Goal: Task Accomplishment & Management: Complete application form

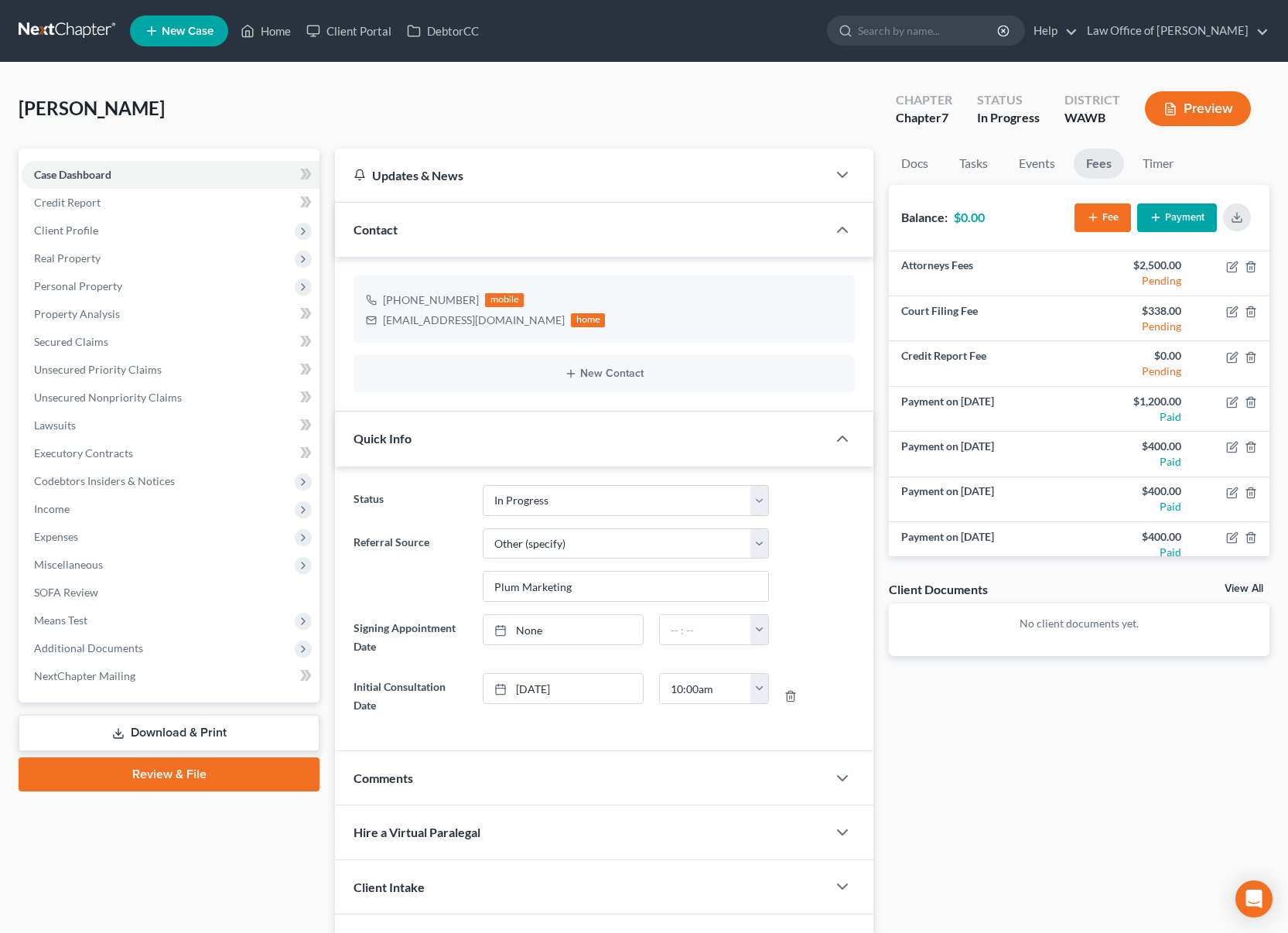
select select "4"
select select "6"
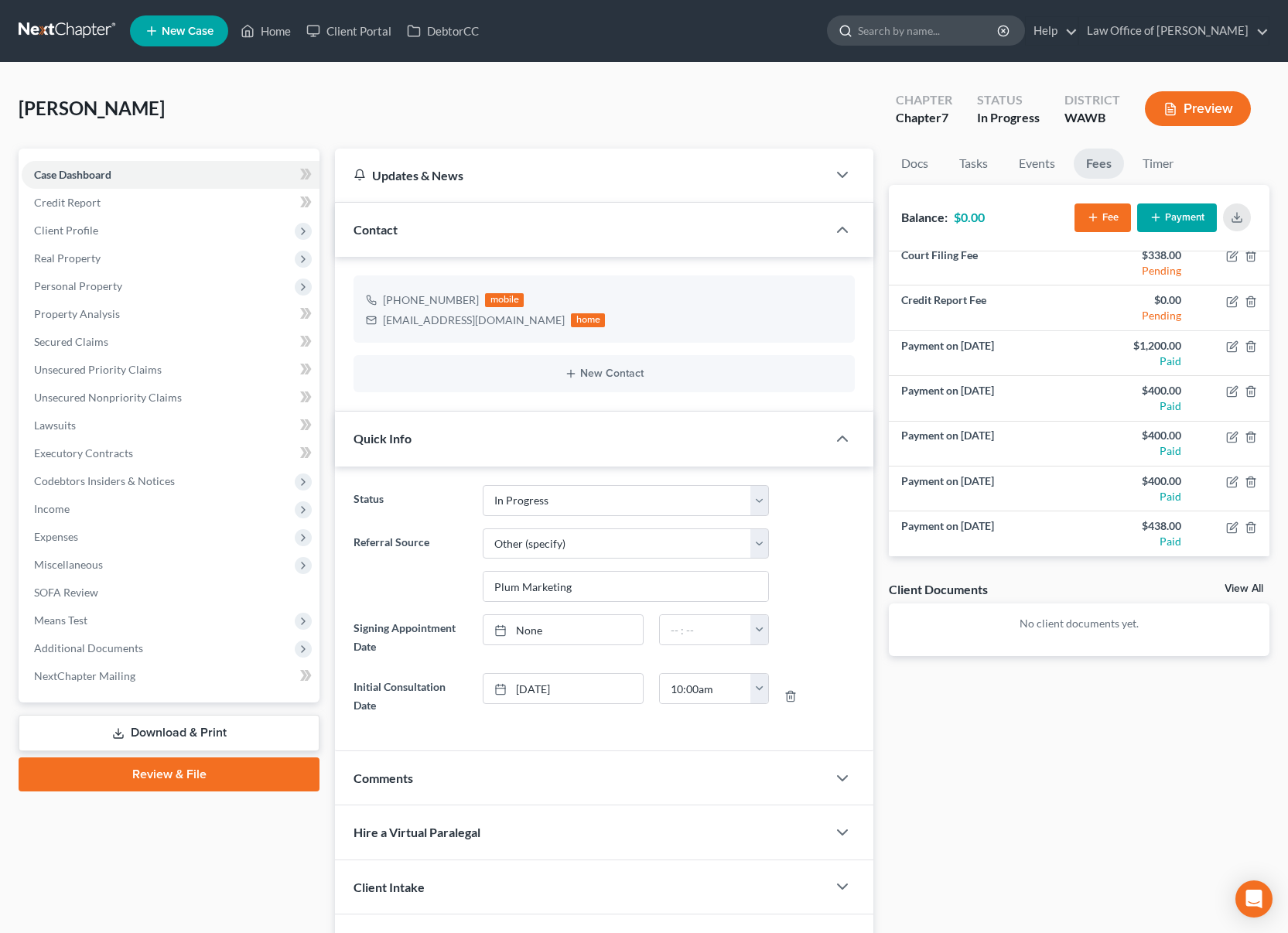
click at [999, 33] on input "search" at bounding box center [928, 31] width 141 height 29
type input ";"
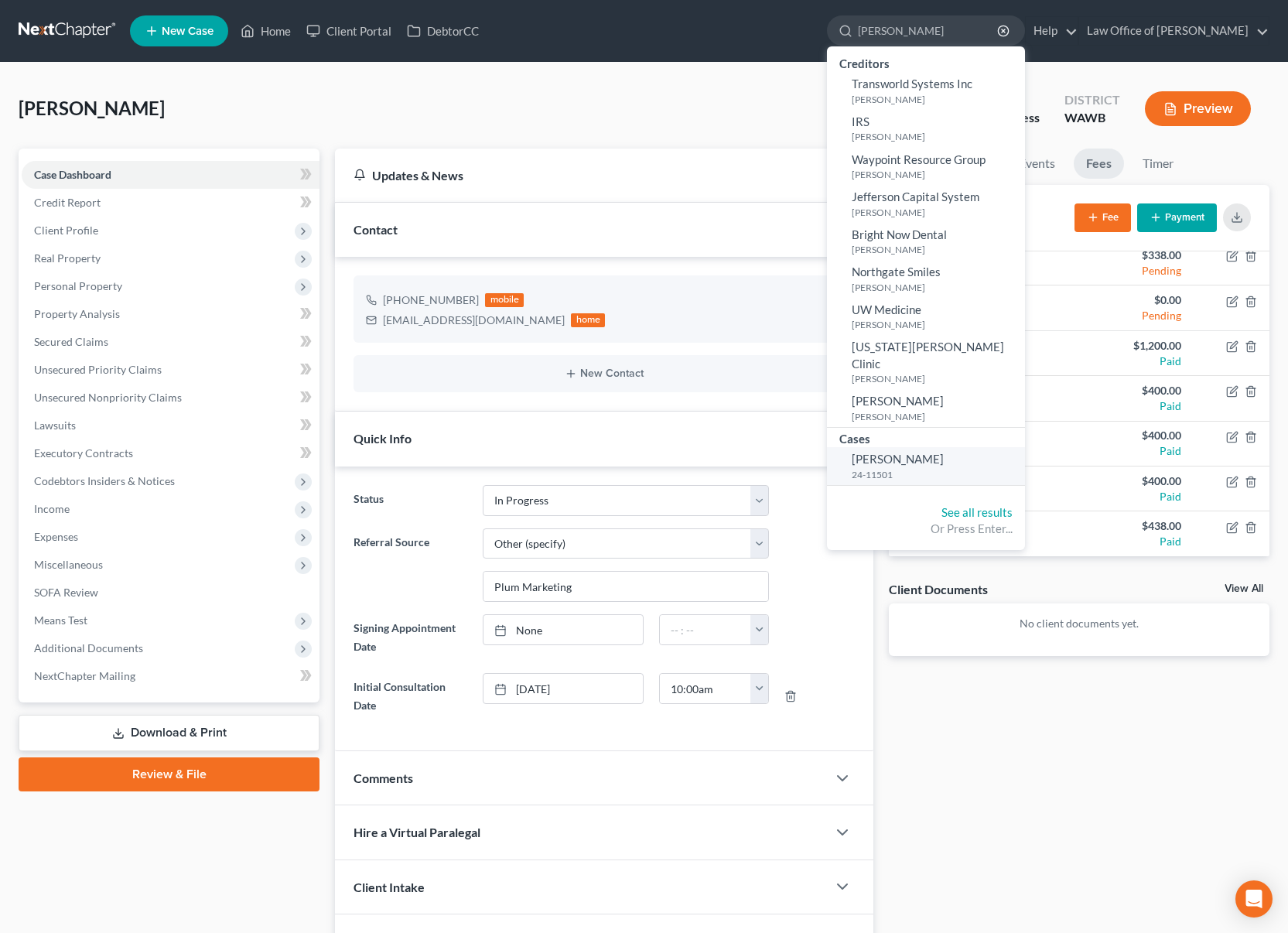
type input "lund"
click at [925, 452] on span "[PERSON_NAME]" at bounding box center [897, 459] width 92 height 14
select select "3"
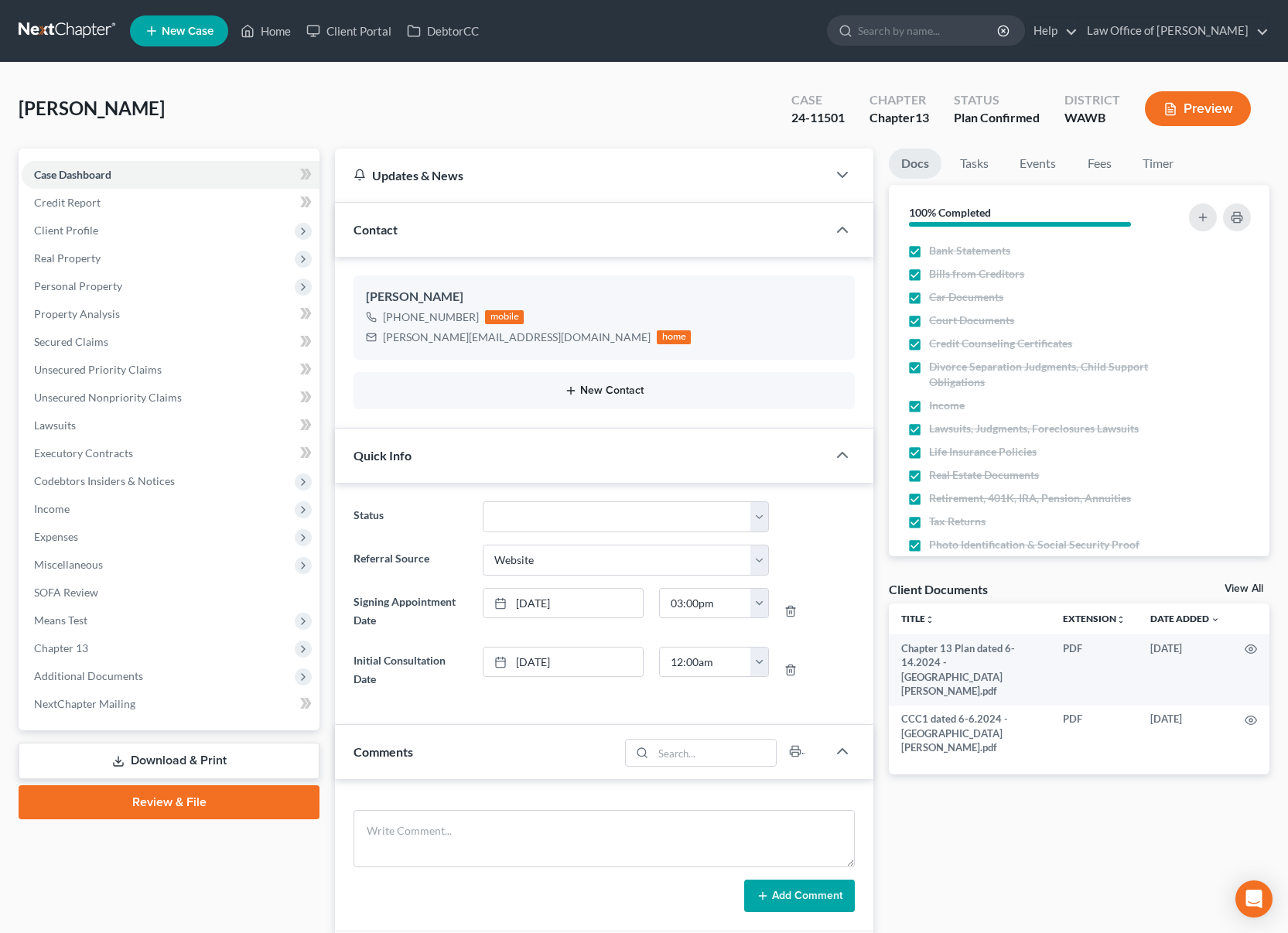
click at [585, 391] on button "New Contact" at bounding box center [604, 390] width 476 height 13
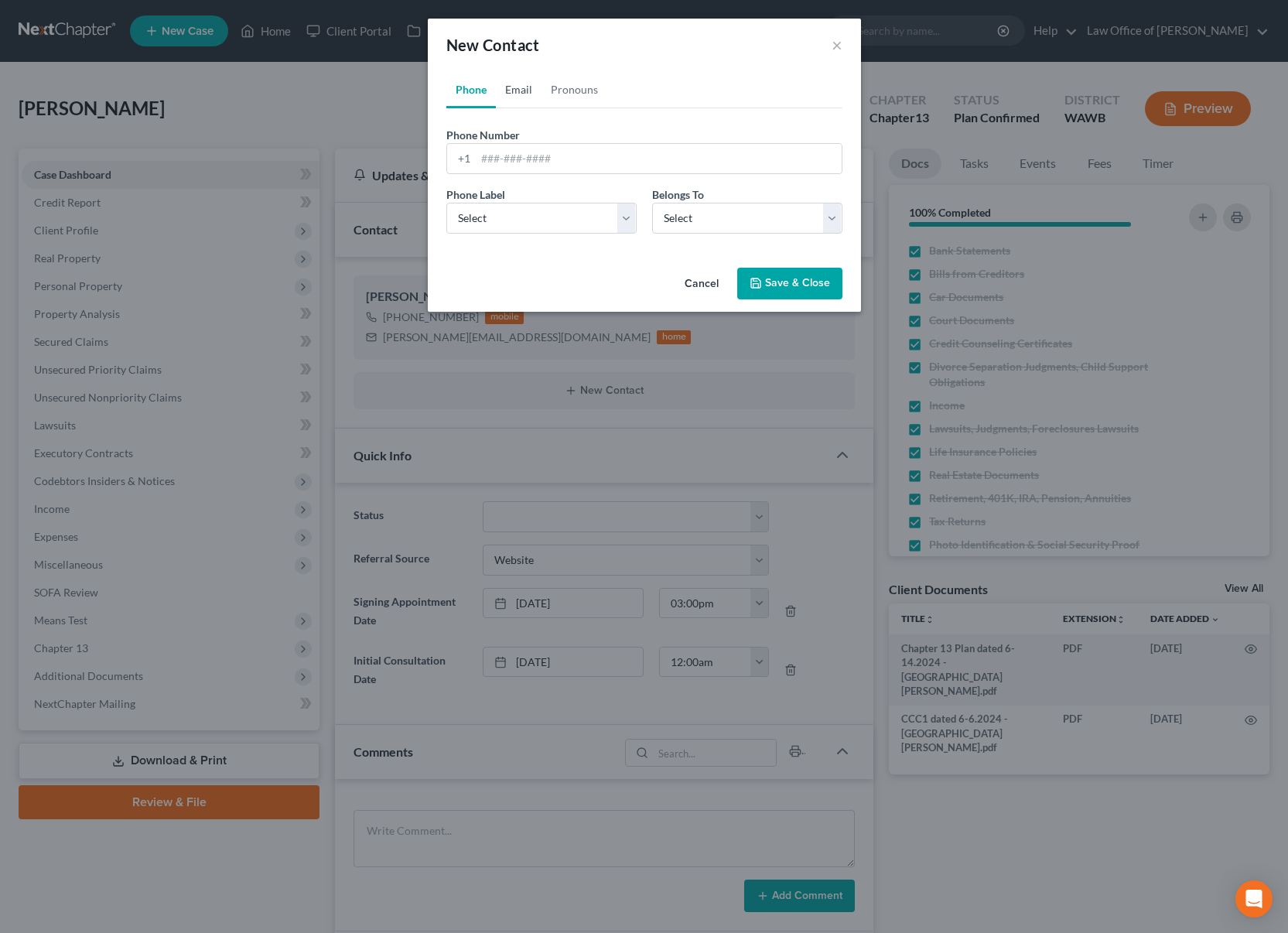
click at [526, 93] on link "Email" at bounding box center [518, 90] width 45 height 37
click at [531, 164] on input "email" at bounding box center [659, 159] width 366 height 29
paste input "<jldlund@icloud.com"
type input "<jldlund@icloud.com"
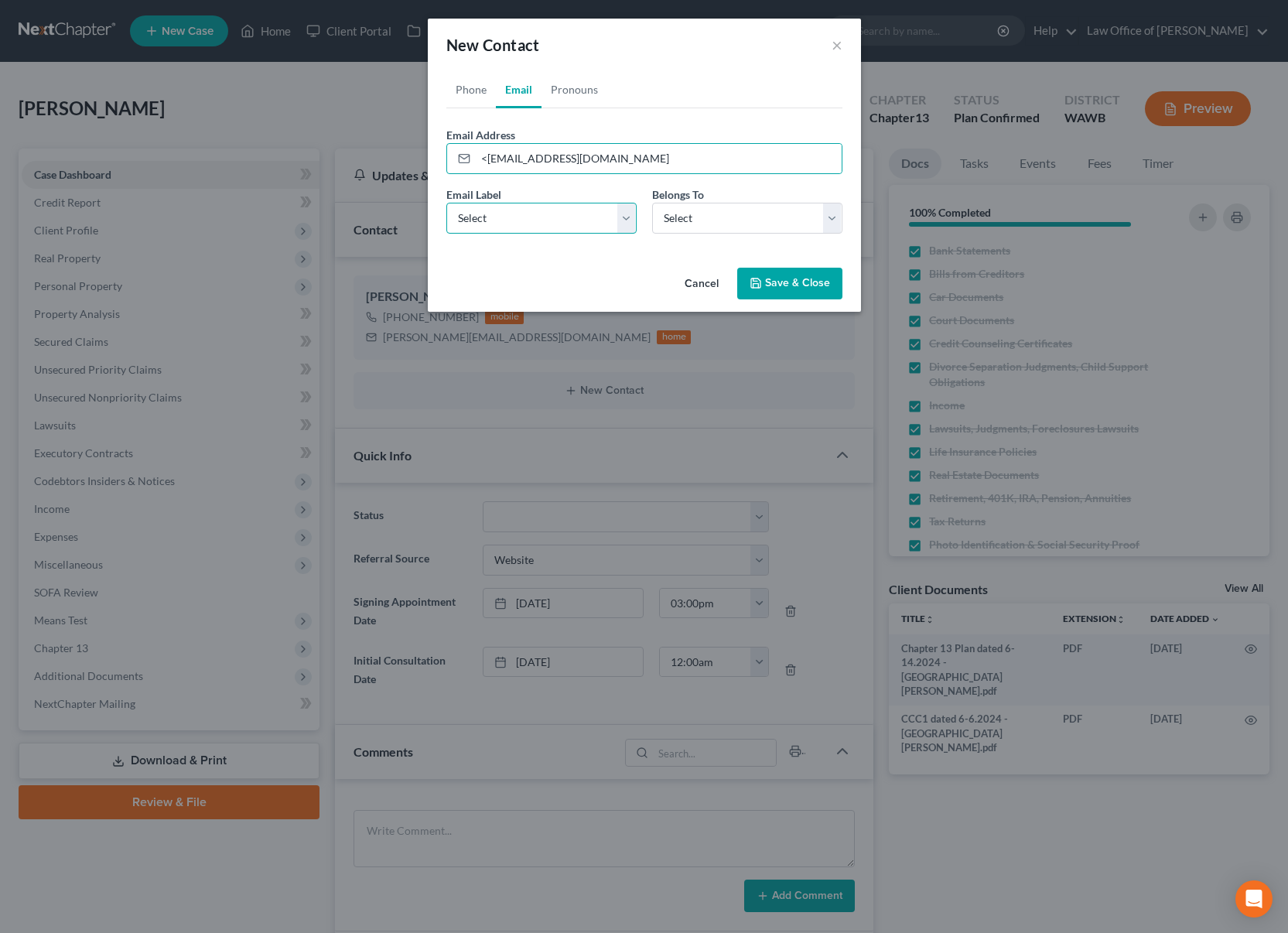
click at [523, 219] on select "Select Home Work Other" at bounding box center [541, 218] width 191 height 31
select select "0"
click at [446, 202] on select "Select Home Work Other" at bounding box center [541, 218] width 191 height 31
click at [486, 157] on input "<jldlund@icloud.com" at bounding box center [659, 159] width 366 height 29
type input "jldlund@icloud.com"
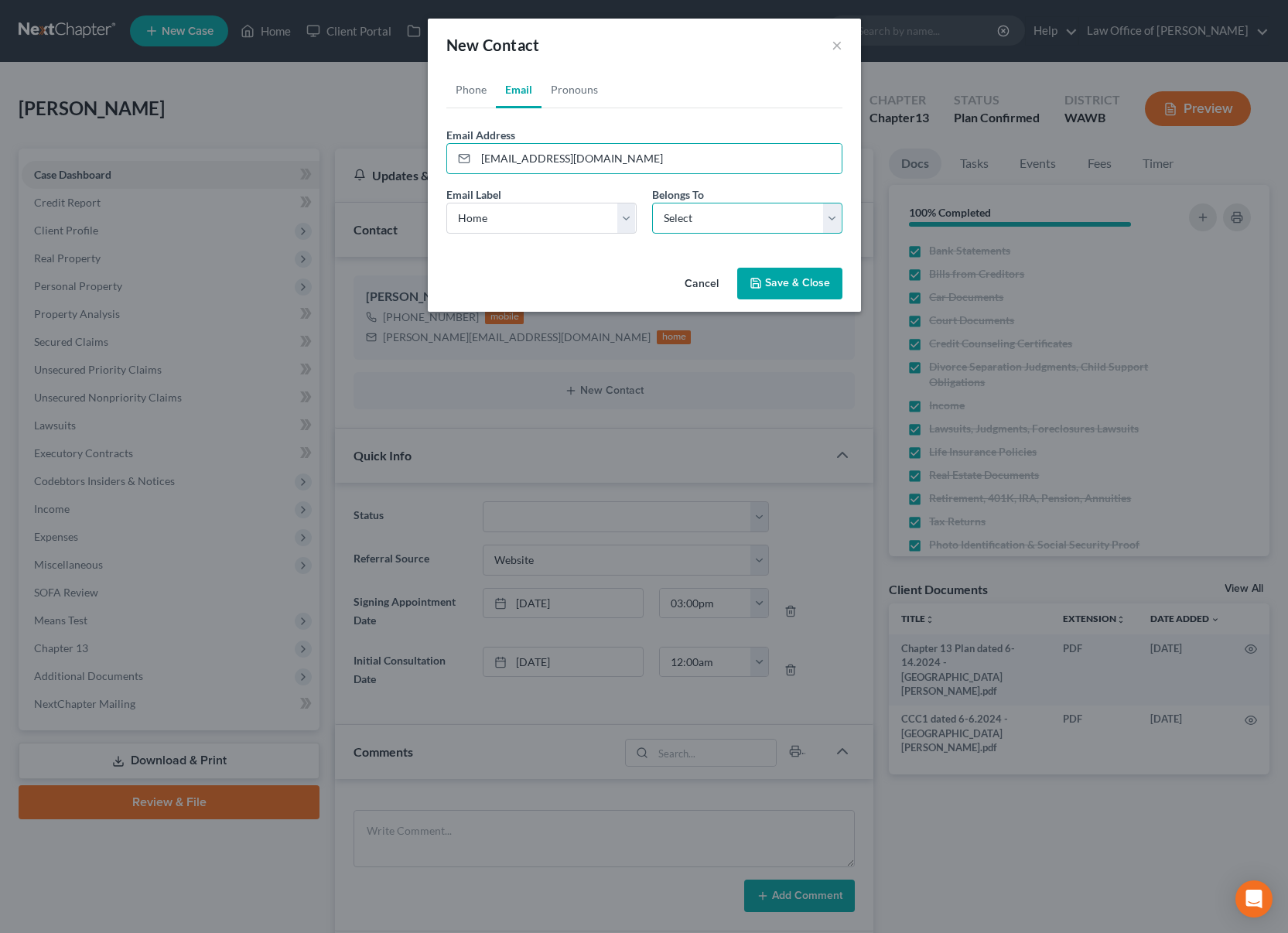
click at [717, 216] on select "Select Client Other" at bounding box center [747, 218] width 191 height 31
select select "0"
click at [652, 202] on select "Select Client Other" at bounding box center [747, 218] width 191 height 31
click at [792, 293] on button "Save & Close" at bounding box center [790, 285] width 105 height 33
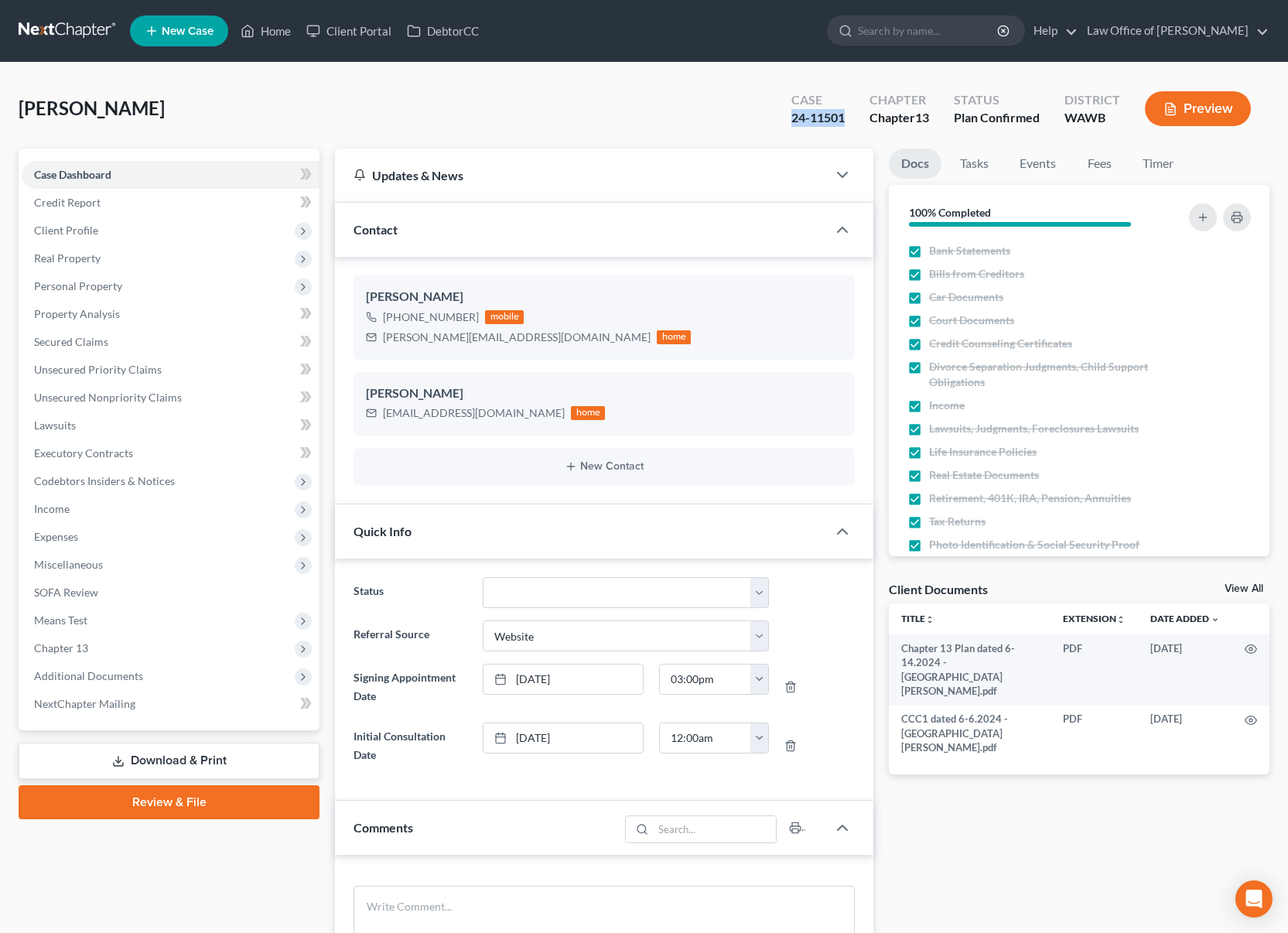
drag, startPoint x: 850, startPoint y: 118, endPoint x: 789, endPoint y: 118, distance: 61.0
click at [789, 118] on div "Case 24-11501" at bounding box center [818, 109] width 78 height 45
copy div "24-11501"
click at [64, 23] on link at bounding box center [68, 31] width 99 height 28
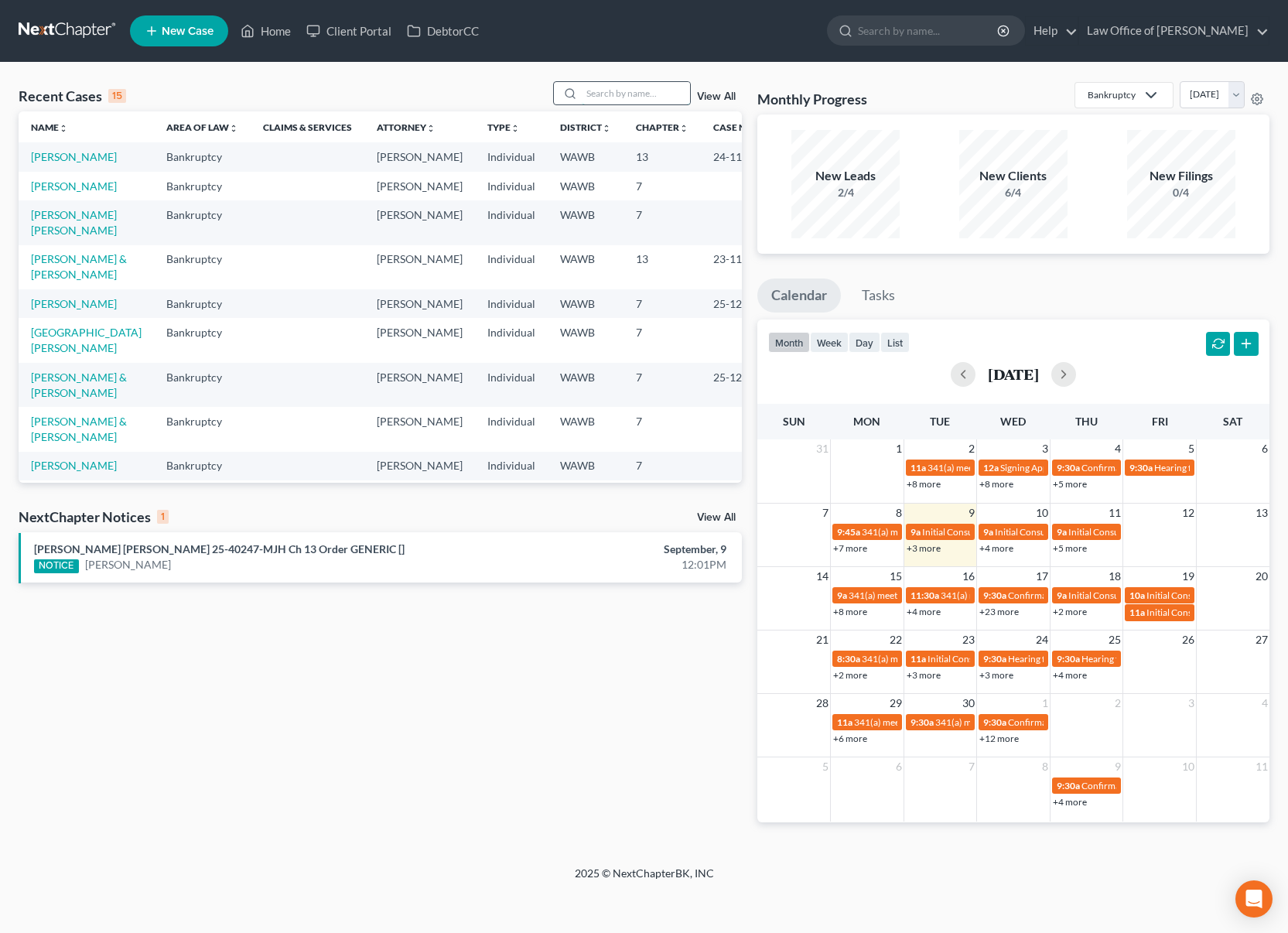
click at [614, 95] on input "search" at bounding box center [636, 93] width 108 height 22
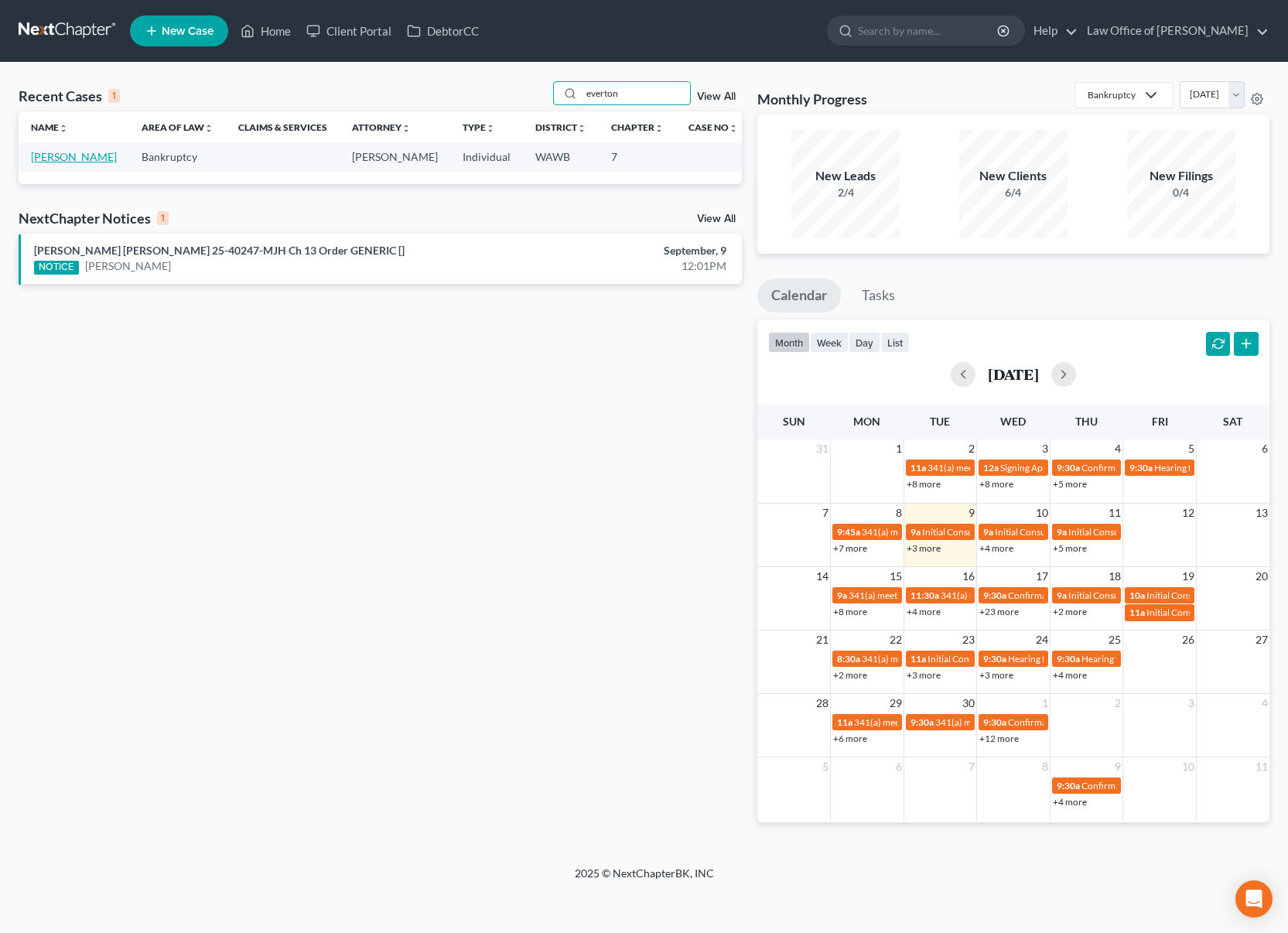
type input "everton"
click at [91, 154] on link "[PERSON_NAME]" at bounding box center [74, 157] width 86 height 14
select select "6"
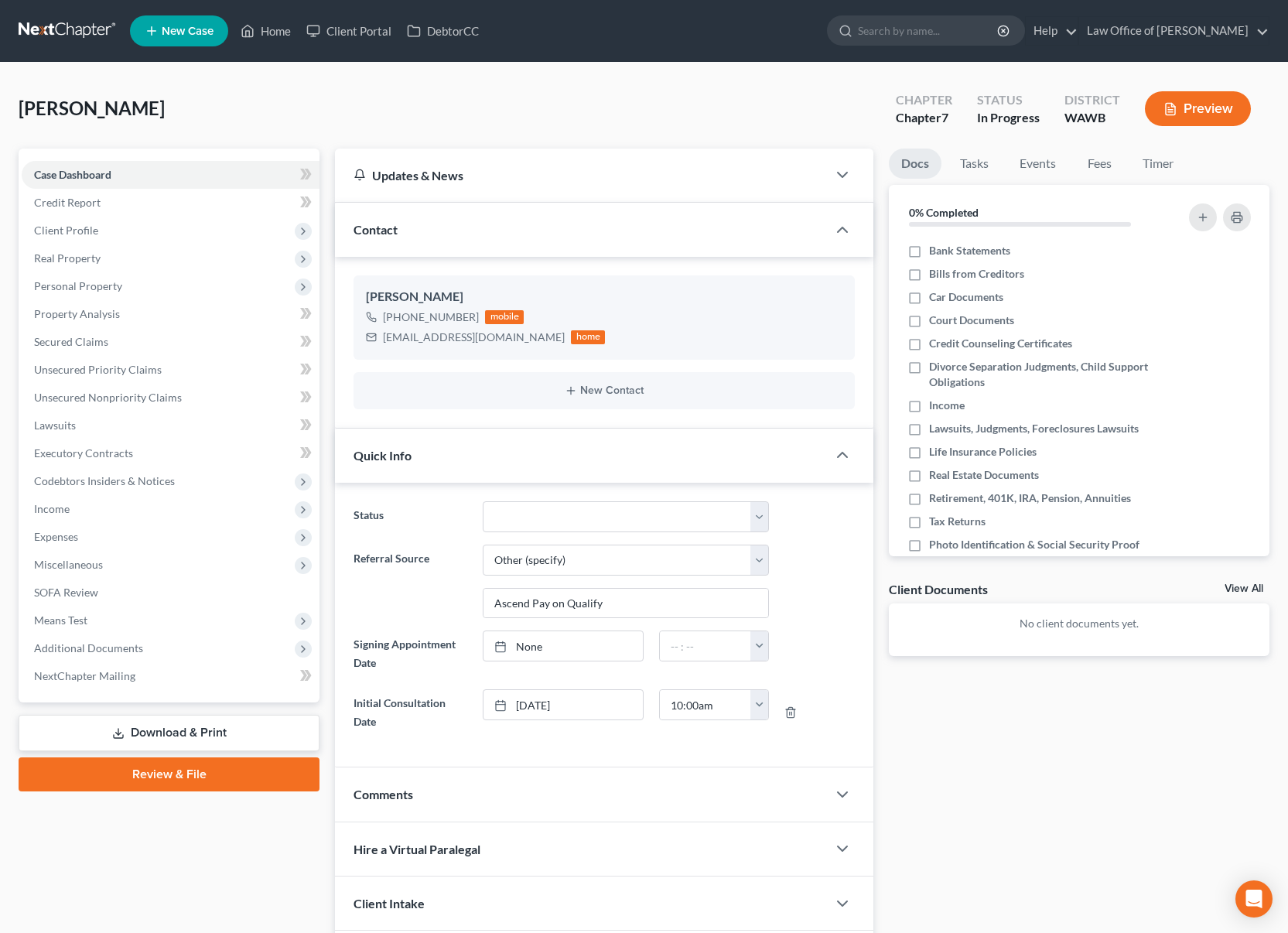
click at [1072, 165] on ul "Docs Tasks Events Fees Timer" at bounding box center [1078, 166] width 380 height 37
click at [1095, 166] on link "Fees" at bounding box center [1098, 163] width 49 height 30
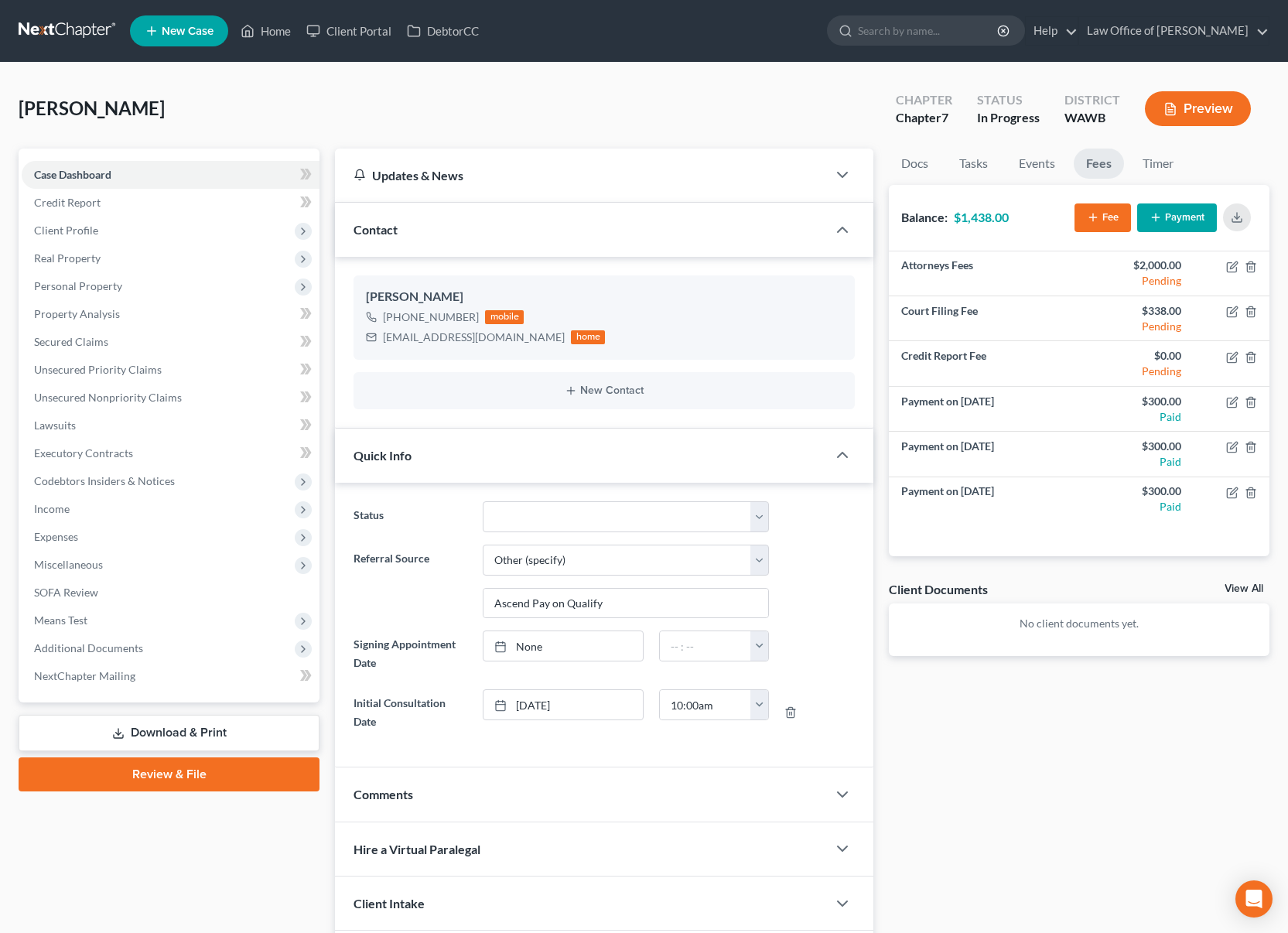
click at [977, 48] on ul "New Case Home Client Portal DebtorCC - No Result - See all results Or Press Ent…" at bounding box center [699, 31] width 1139 height 41
click at [980, 29] on input "search" at bounding box center [928, 31] width 141 height 29
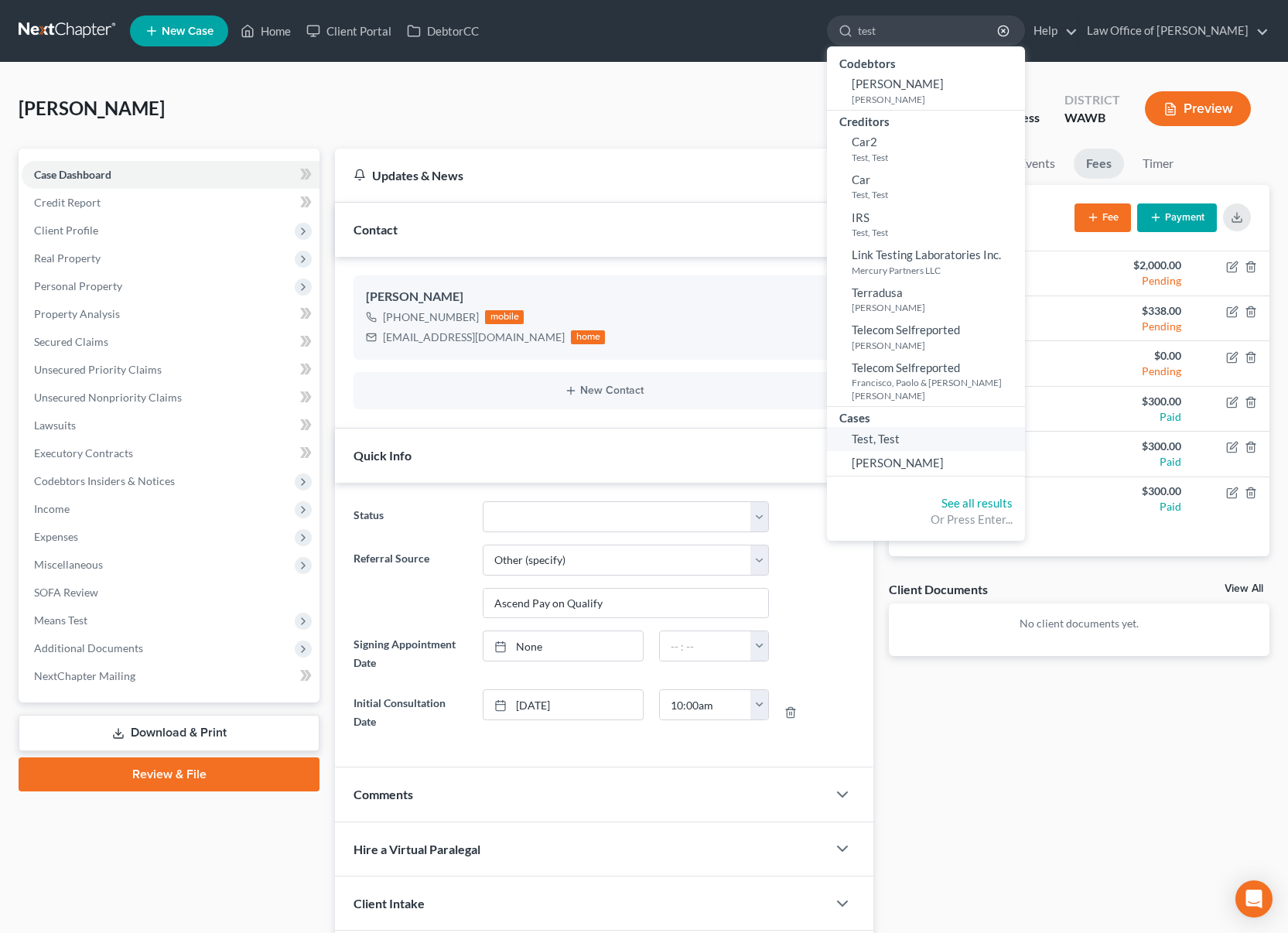
type input "test"
click at [900, 432] on span "Test, Test" at bounding box center [876, 438] width 48 height 14
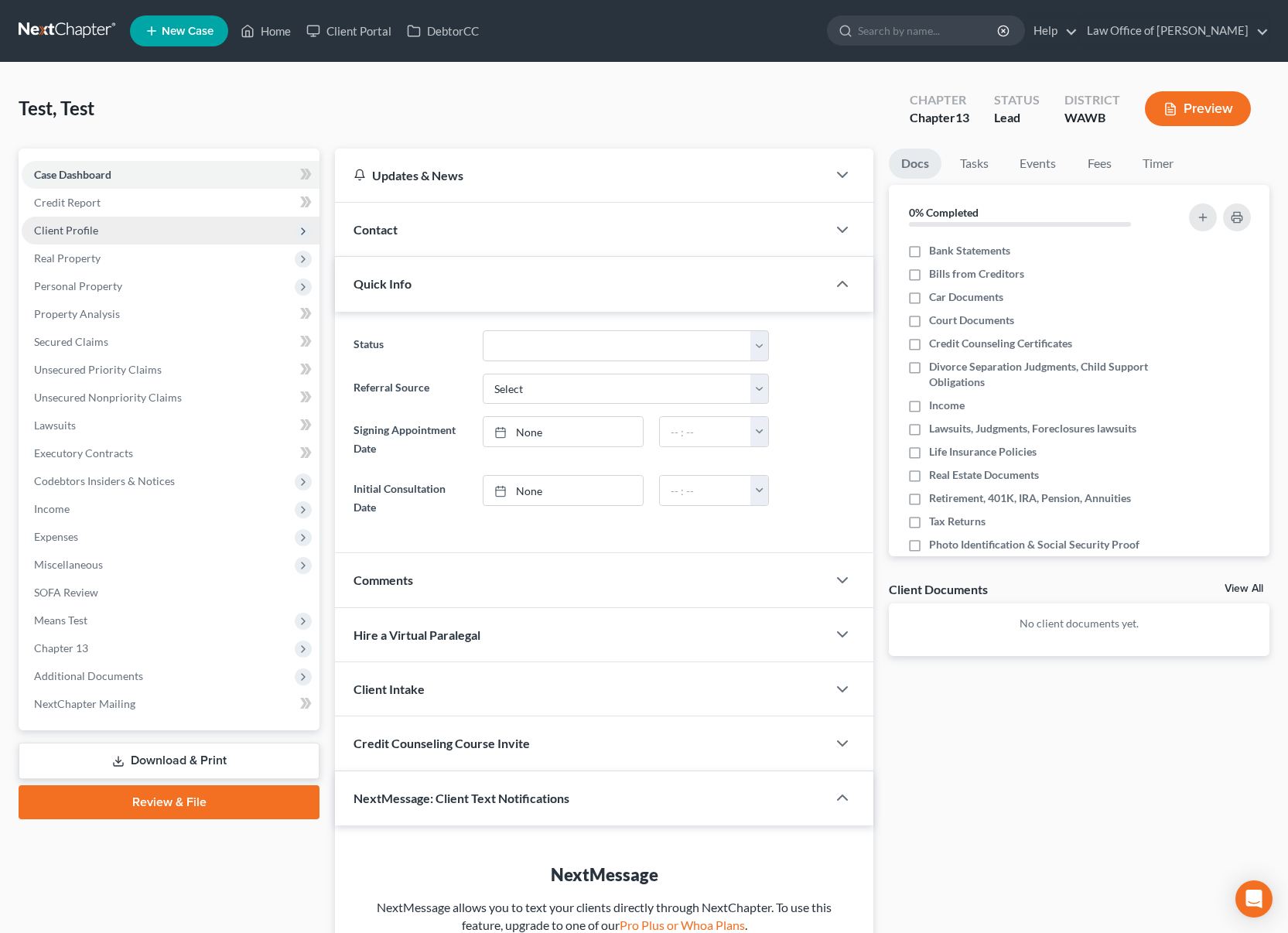
click at [183, 239] on span "Client Profile" at bounding box center [170, 230] width 298 height 28
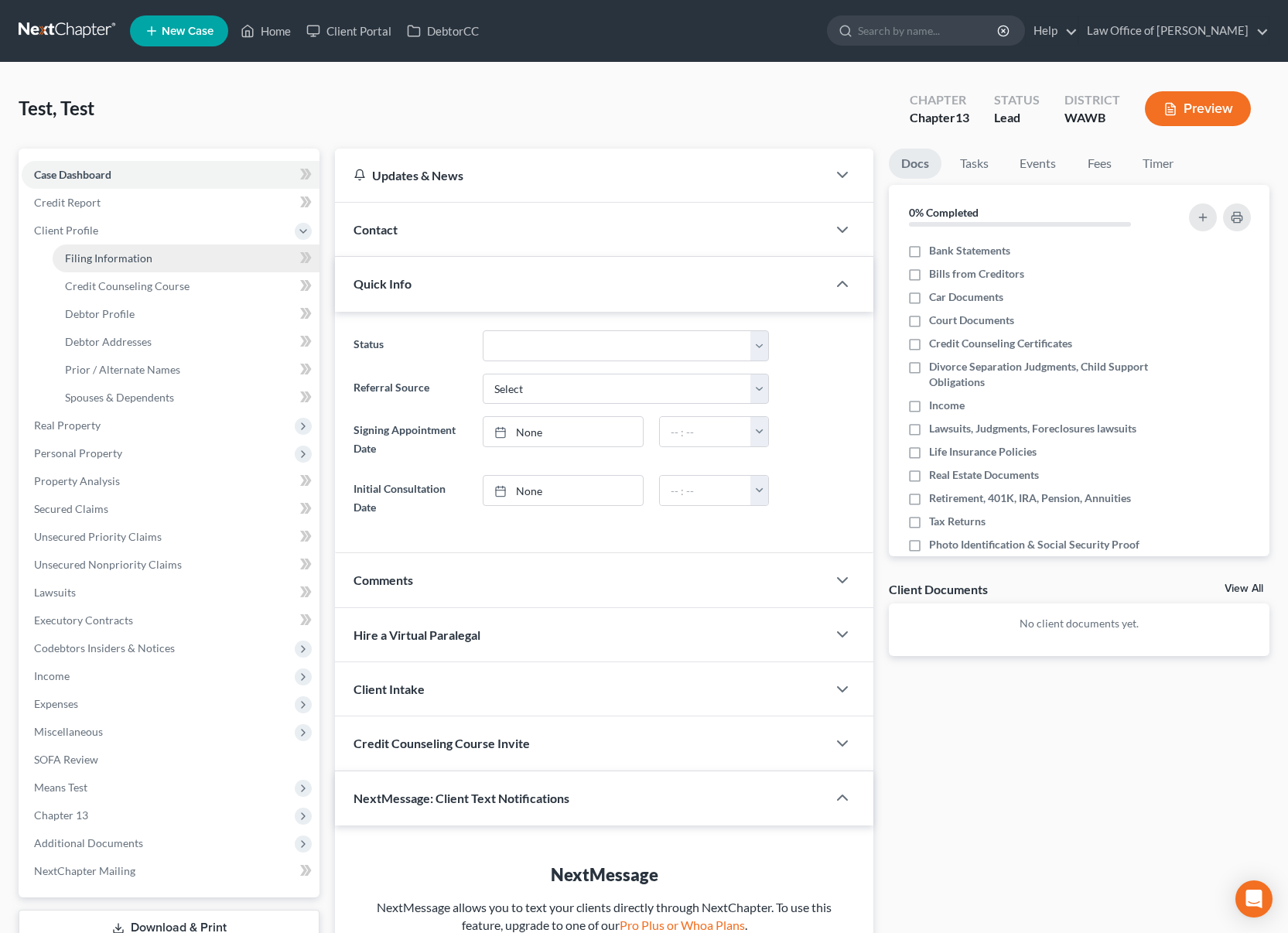
click at [178, 257] on link "Filing Information" at bounding box center [186, 258] width 267 height 28
select select "1"
select select "0"
select select "3"
select select "50"
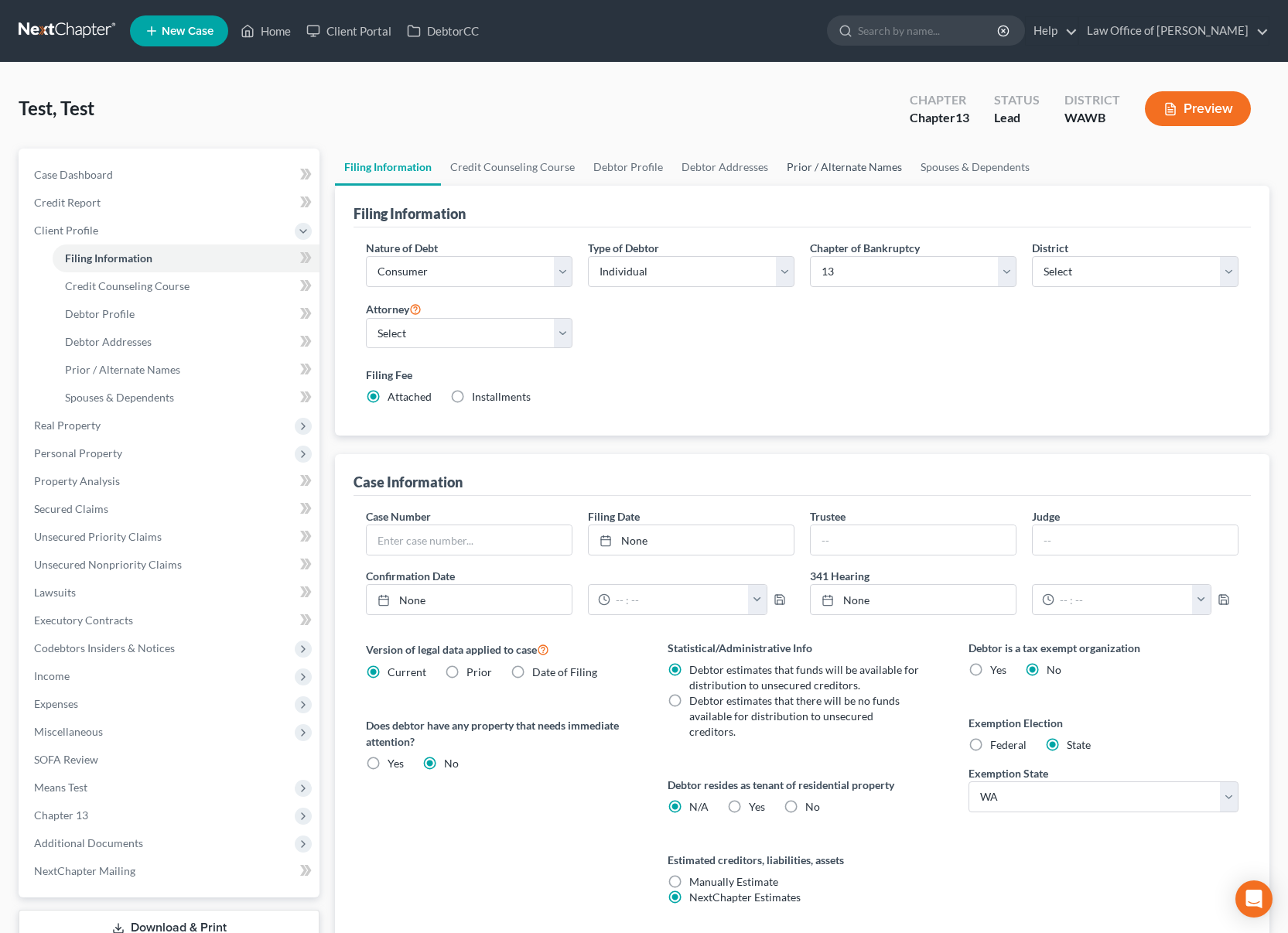
click at [860, 173] on link "Prior / Alternate Names" at bounding box center [844, 166] width 134 height 37
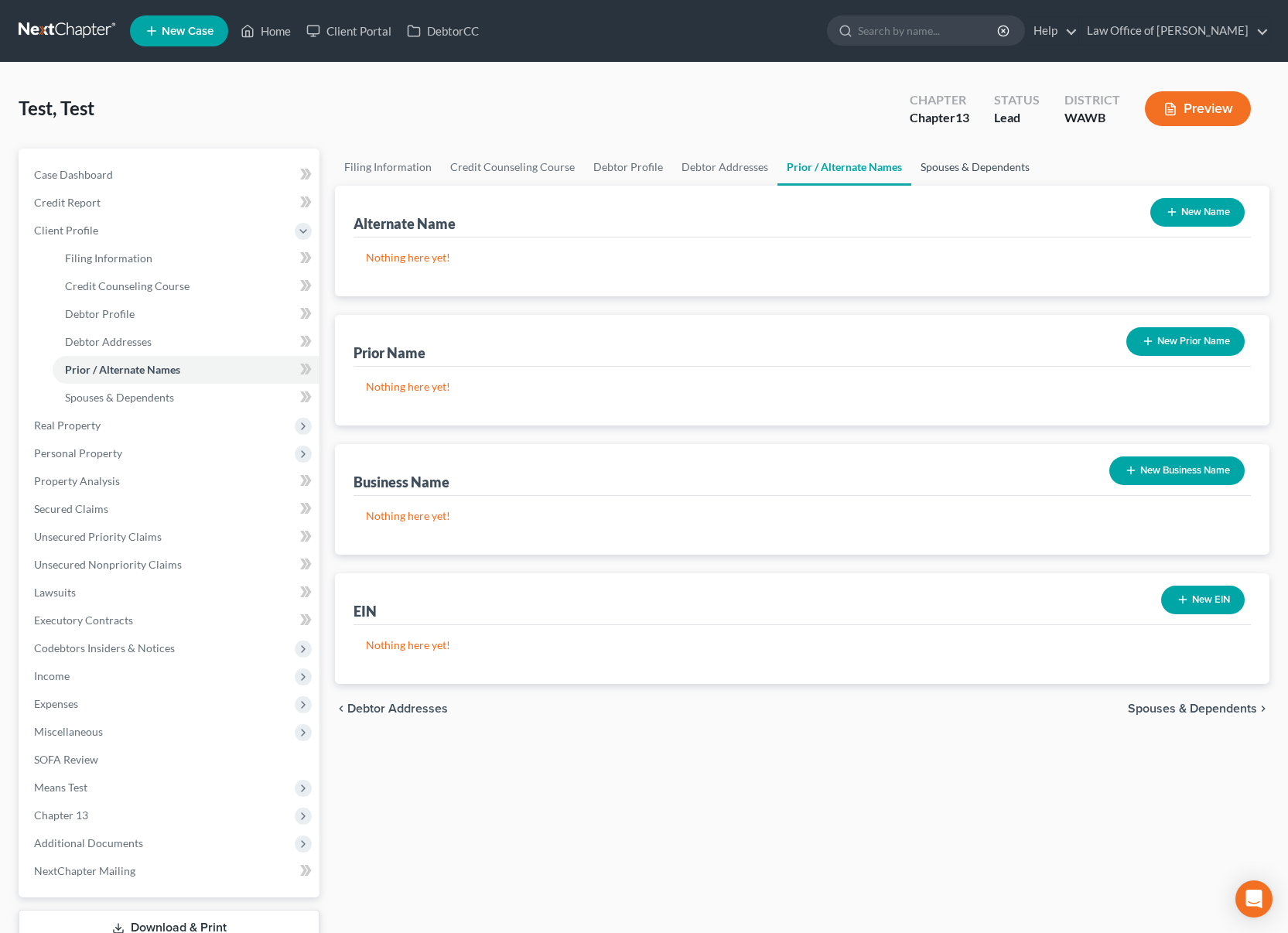
click at [953, 171] on link "Spouses & Dependents" at bounding box center [975, 166] width 128 height 37
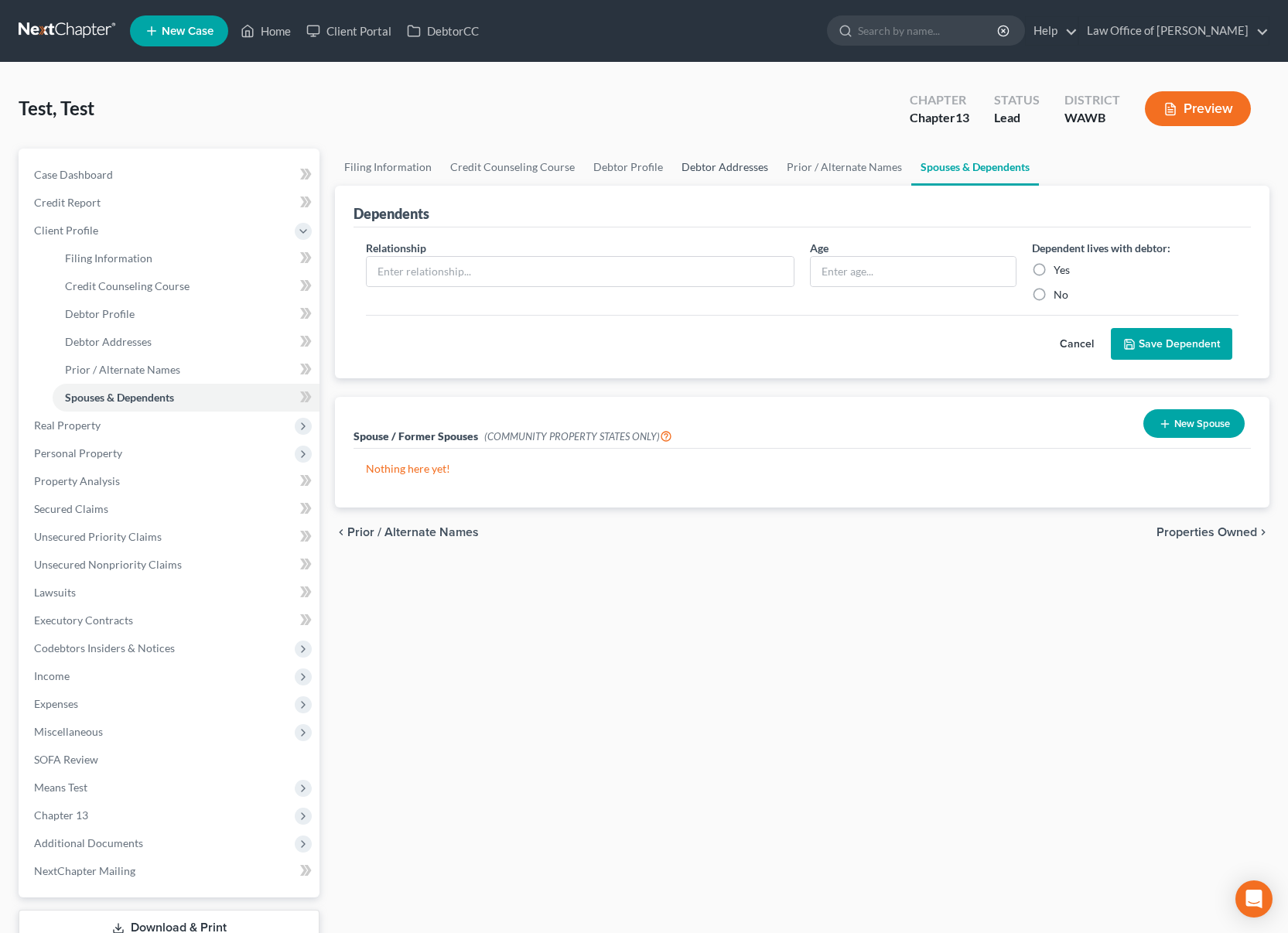
click at [730, 157] on link "Debtor Addresses" at bounding box center [725, 166] width 105 height 37
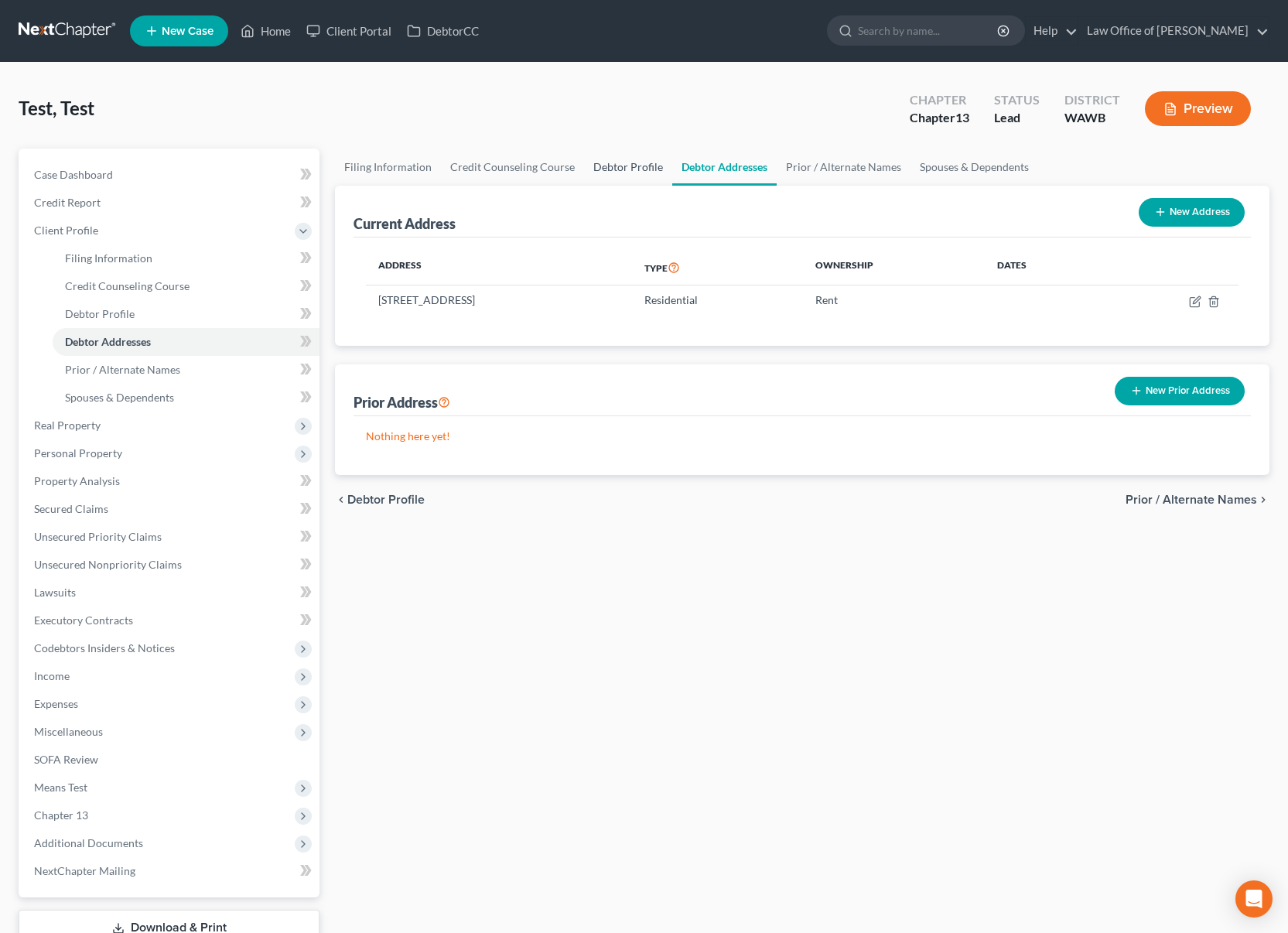
click at [613, 166] on link "Debtor Profile" at bounding box center [628, 166] width 88 height 37
select select "1"
select select "2"
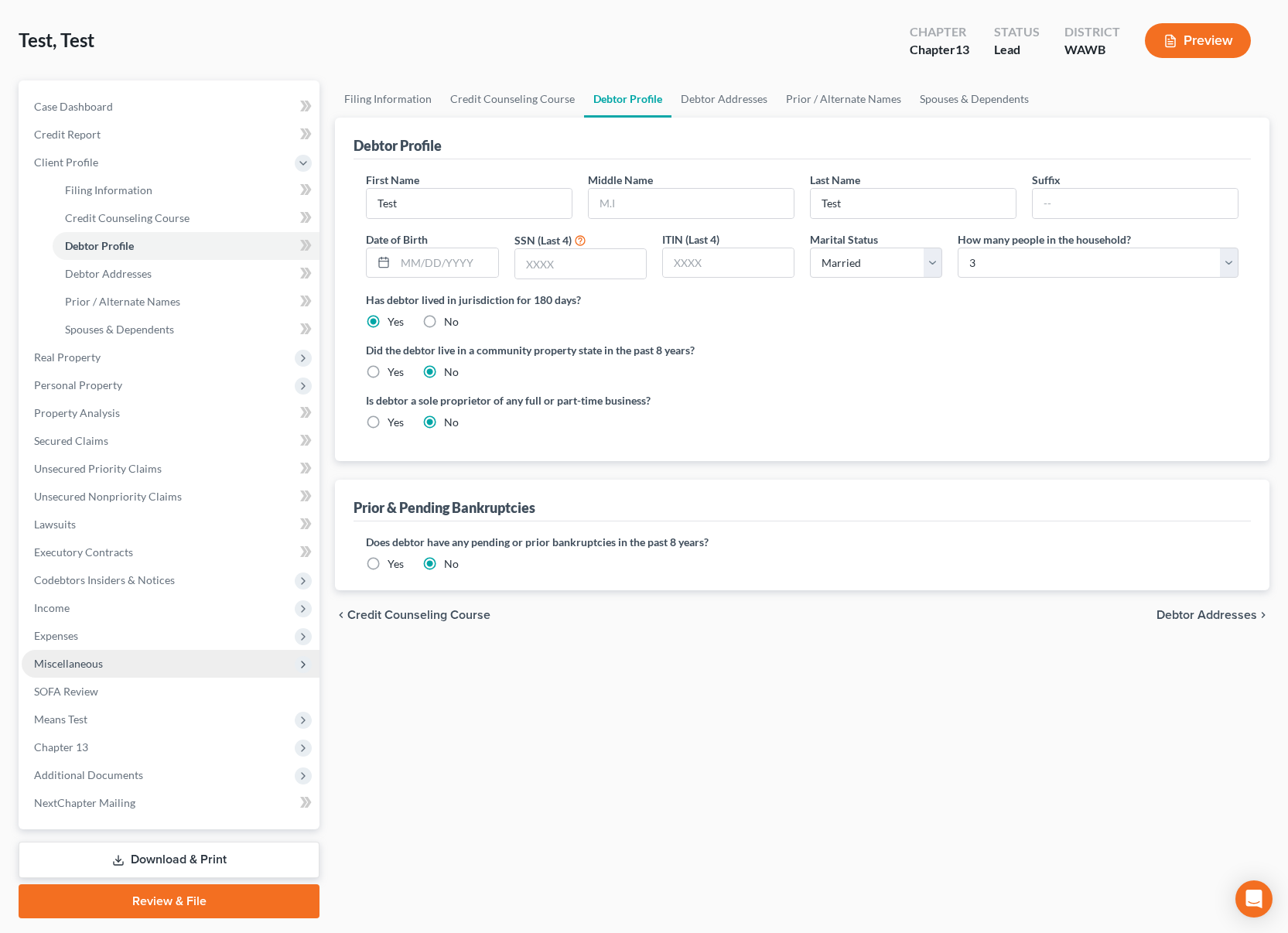
scroll to position [112, 0]
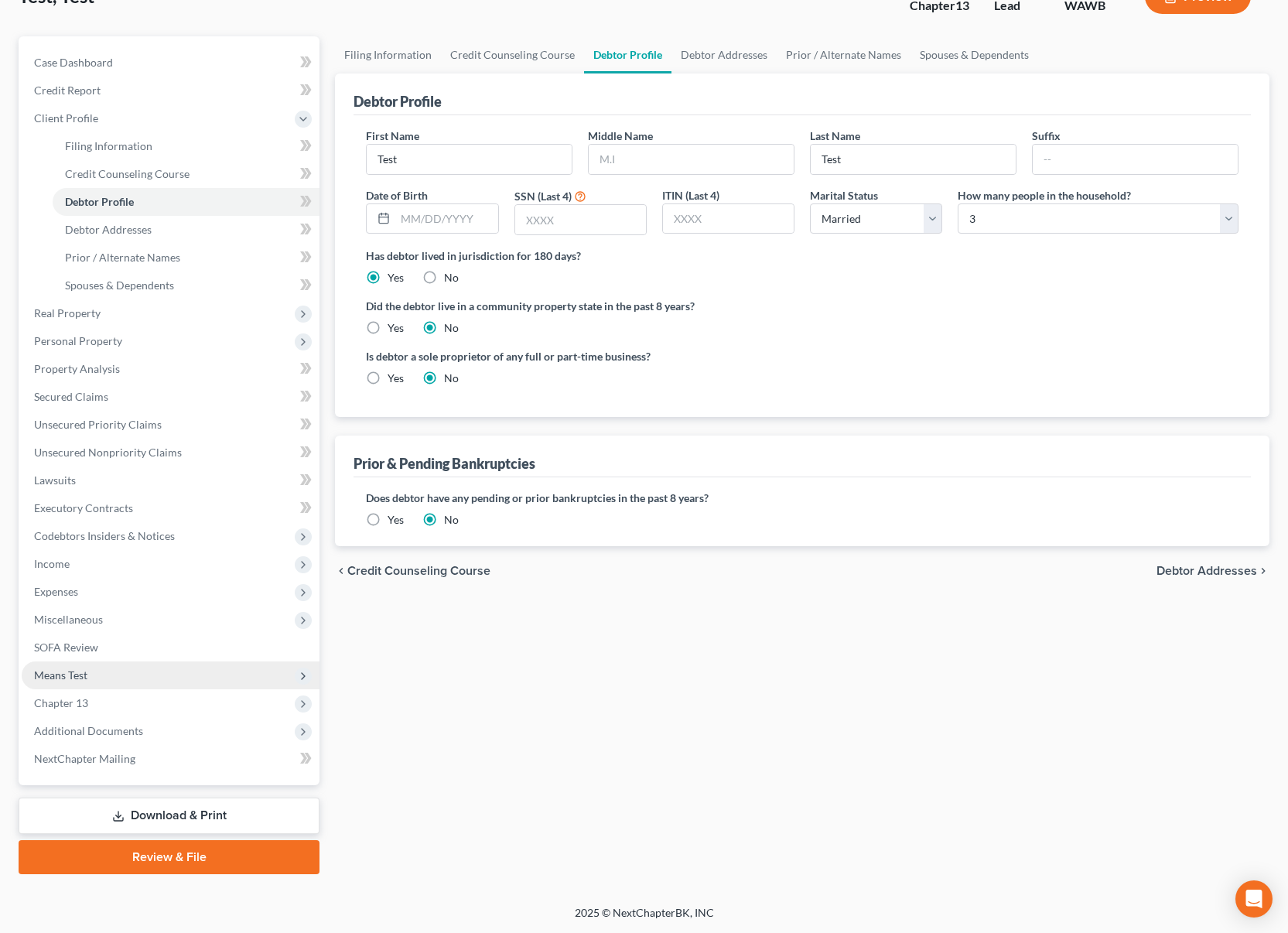
click at [74, 686] on span "Means Test" at bounding box center [170, 675] width 298 height 28
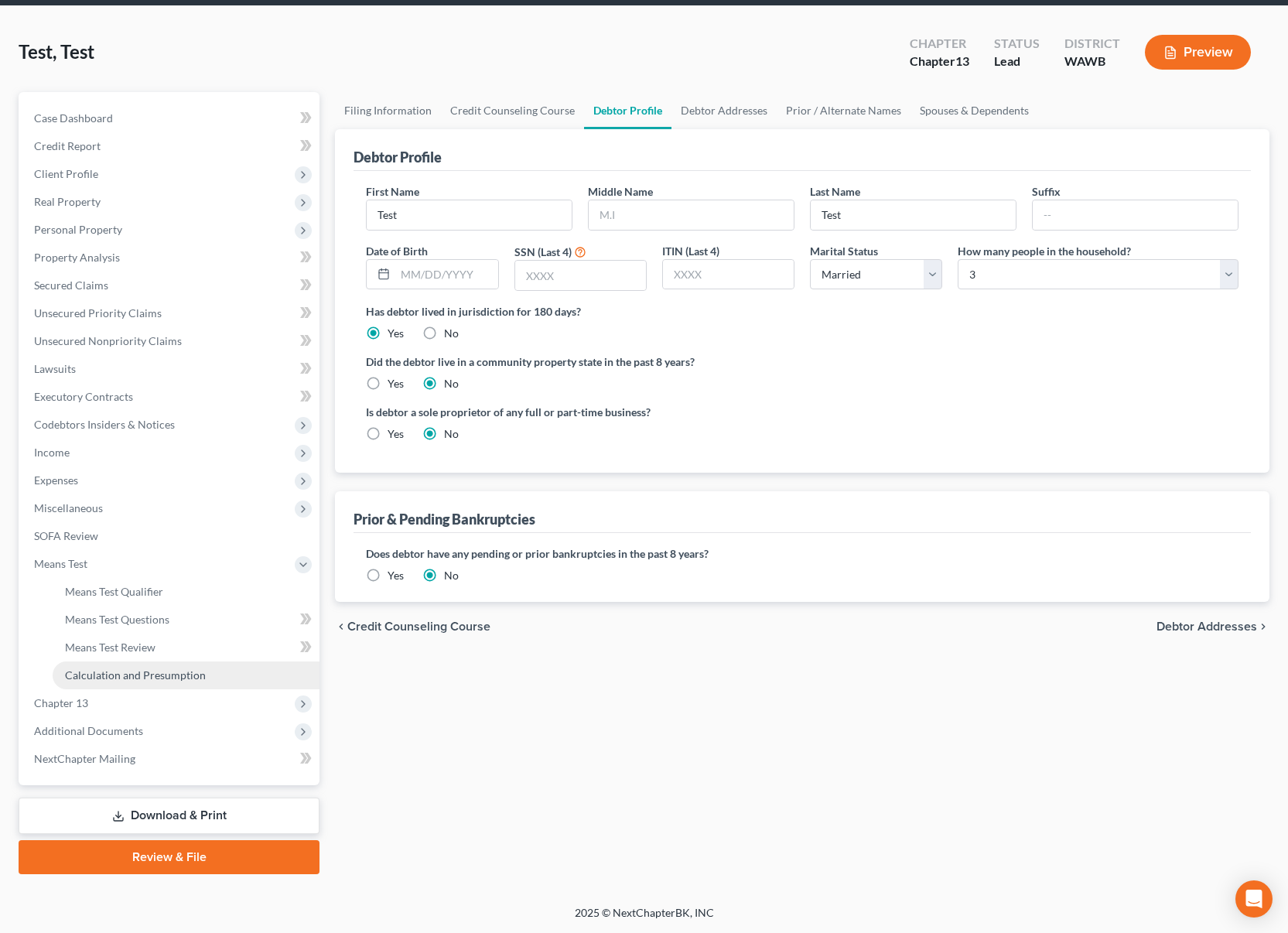
click at [115, 666] on link "Calculation and Presumption" at bounding box center [186, 675] width 267 height 28
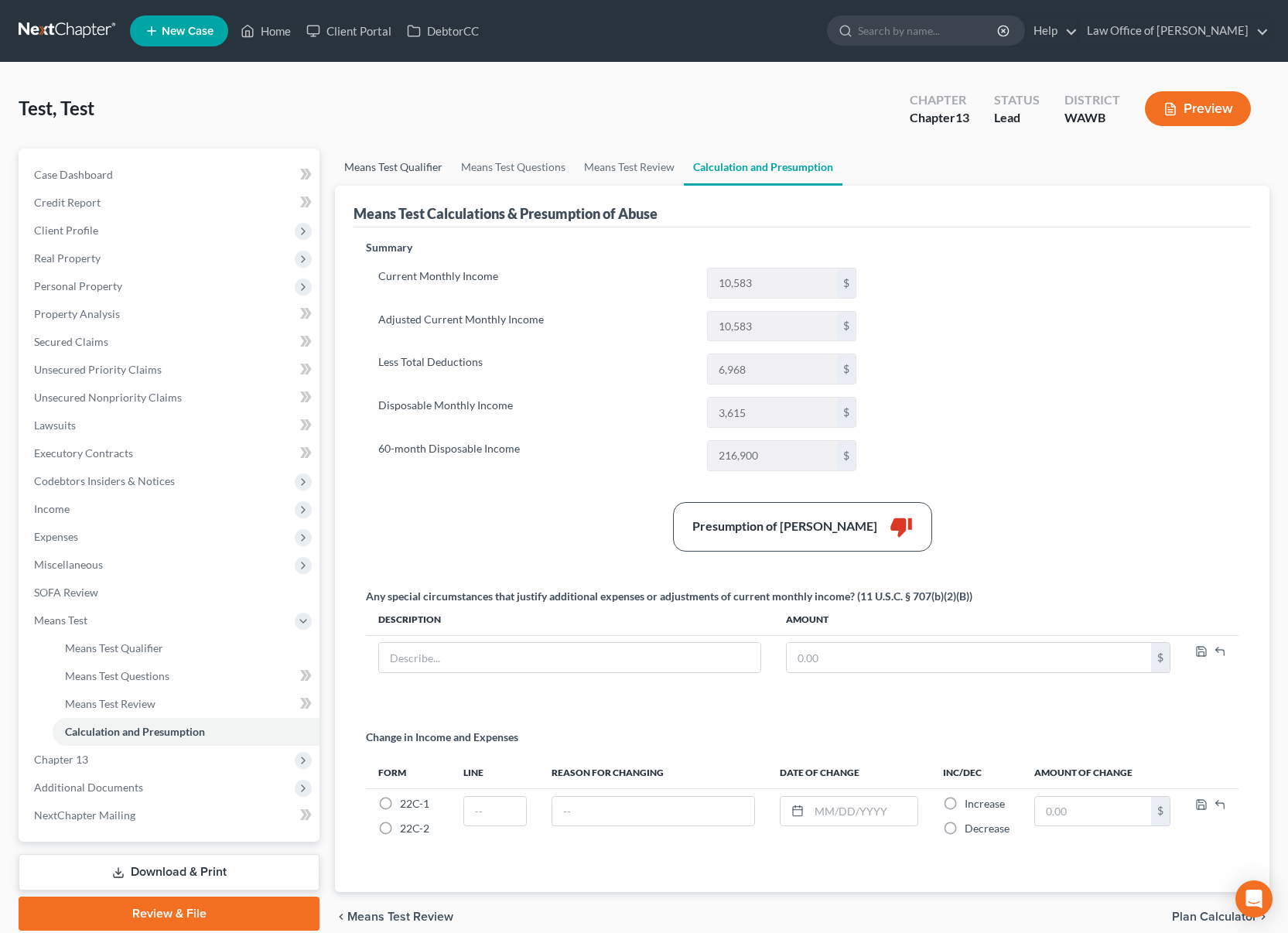
click at [387, 164] on link "Means Test Qualifier" at bounding box center [393, 166] width 117 height 37
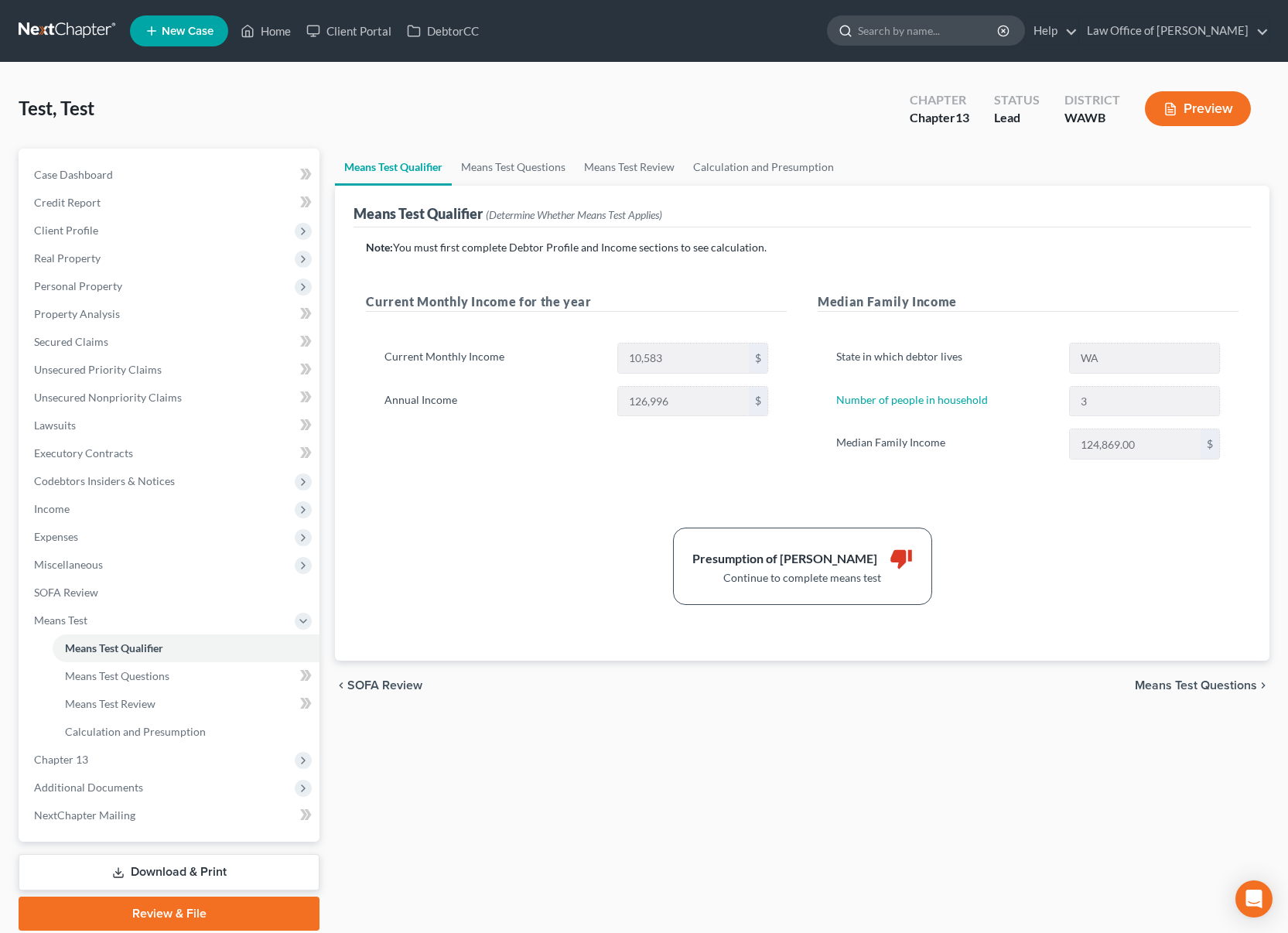
click at [936, 25] on input "search" at bounding box center [928, 31] width 141 height 29
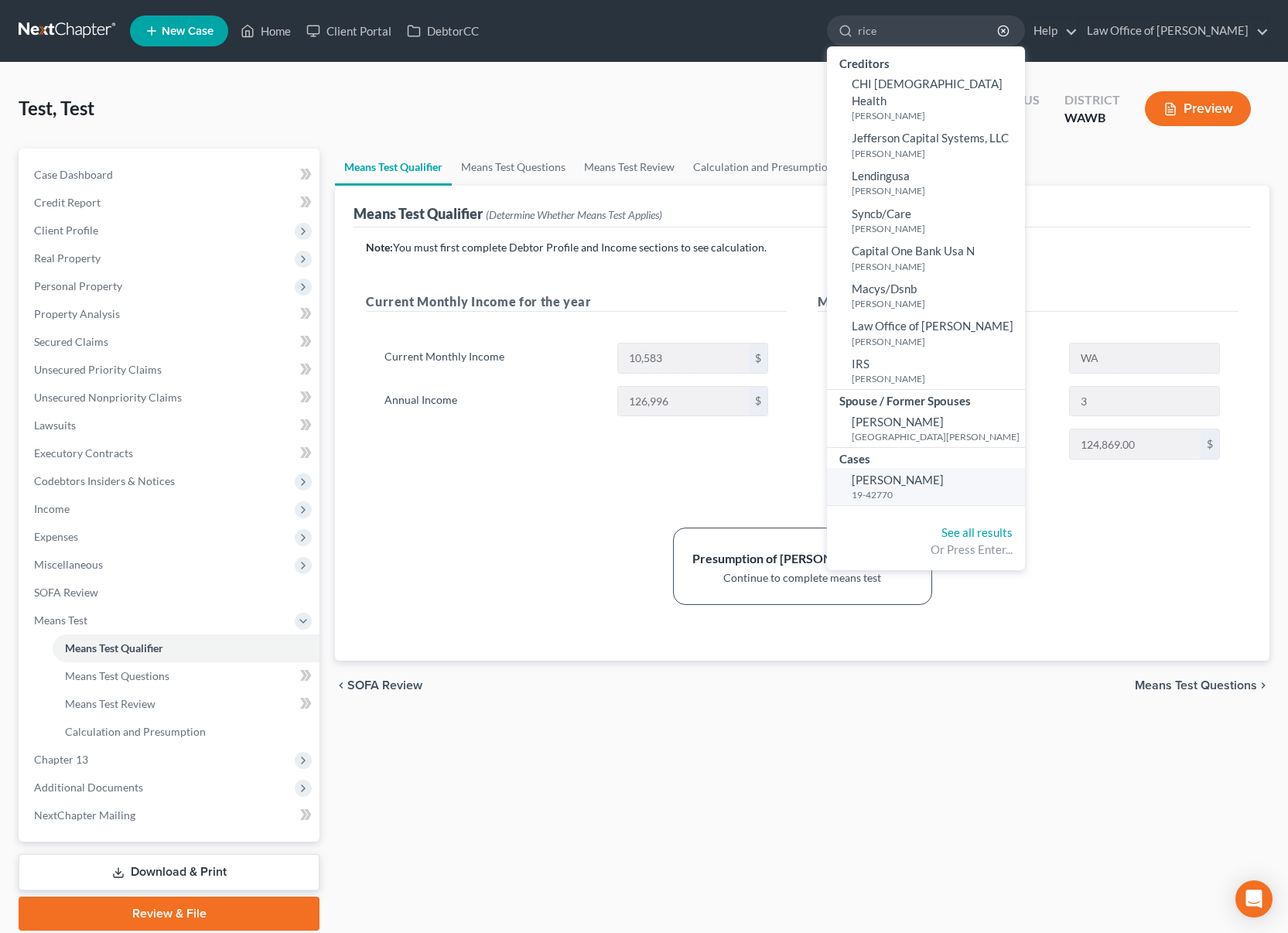
type input "rice"
click at [917, 472] on span "[PERSON_NAME]" at bounding box center [897, 479] width 92 height 14
select select "2"
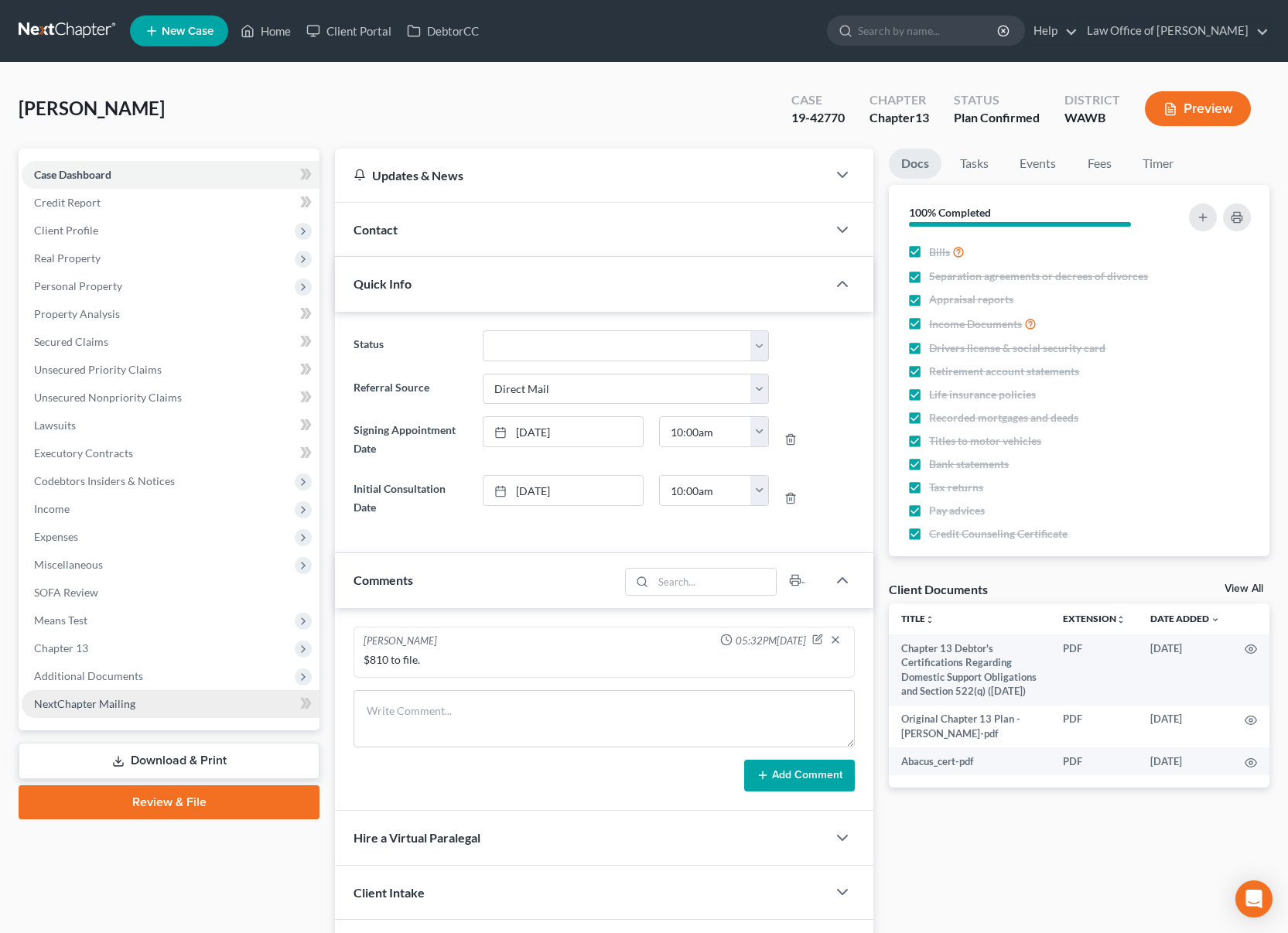
click at [159, 695] on link "NextChapter Mailing" at bounding box center [170, 704] width 298 height 28
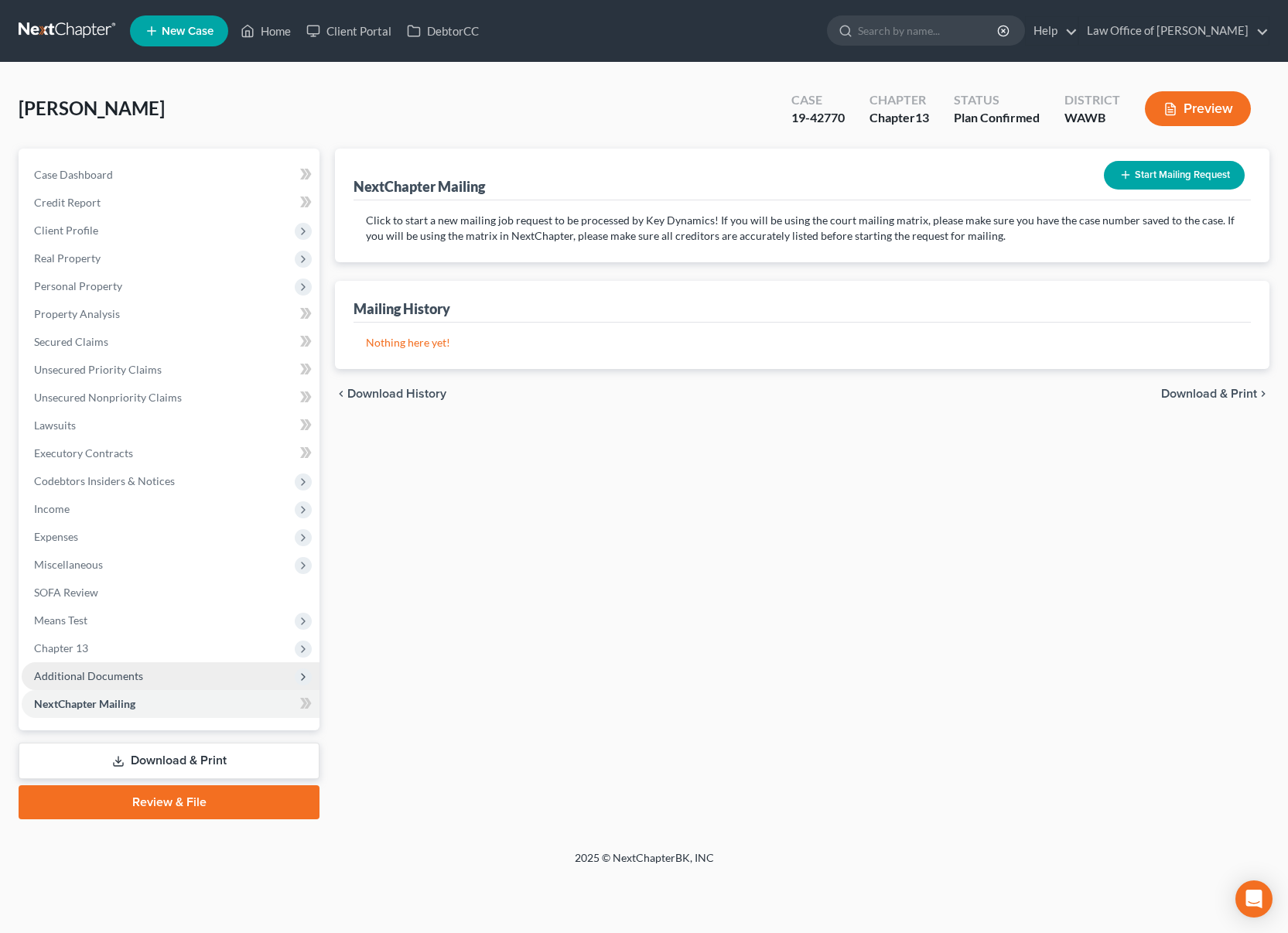
click at [159, 680] on span "Additional Documents" at bounding box center [170, 676] width 298 height 28
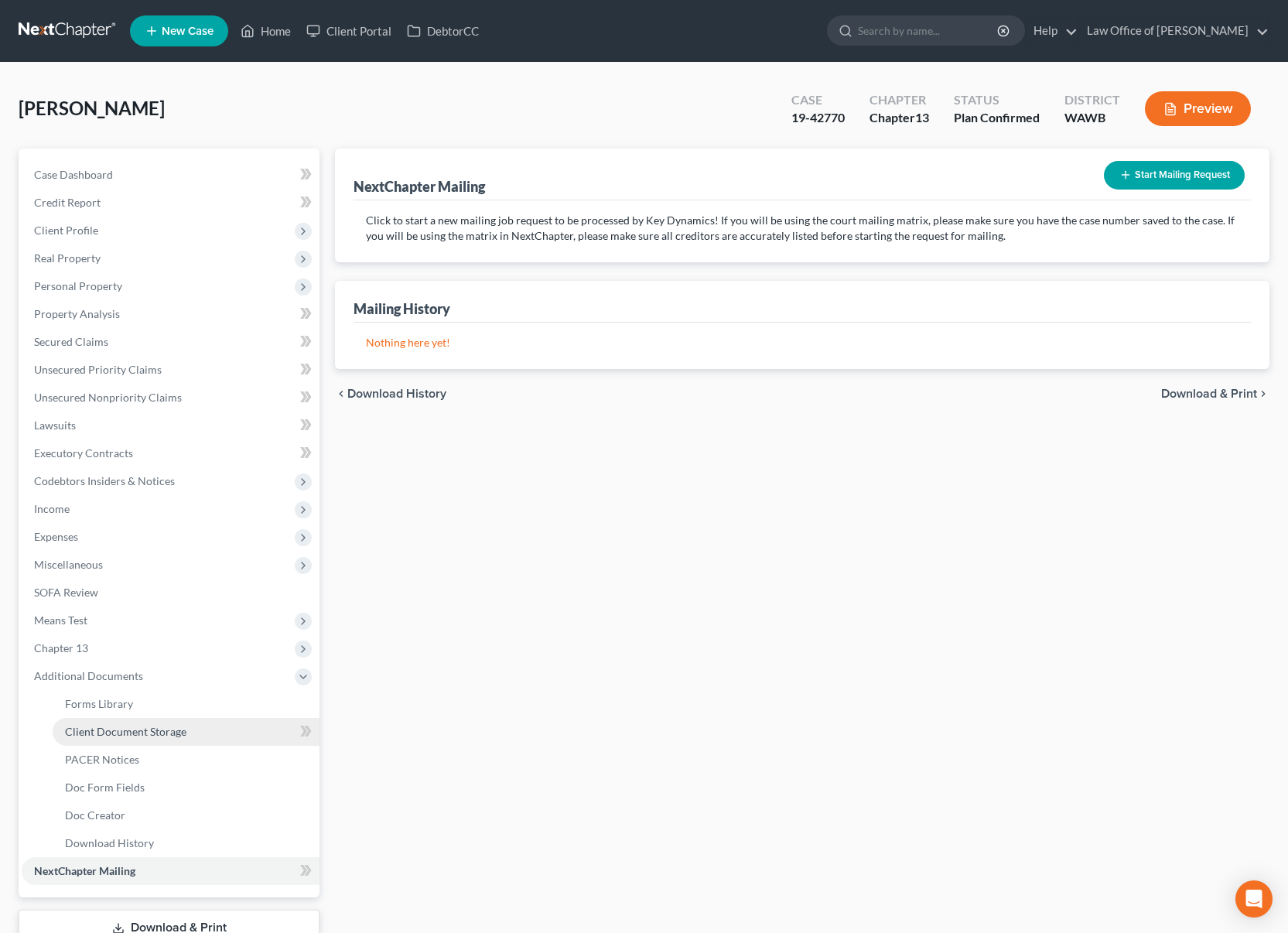
click at [144, 733] on span "Client Document Storage" at bounding box center [125, 732] width 121 height 14
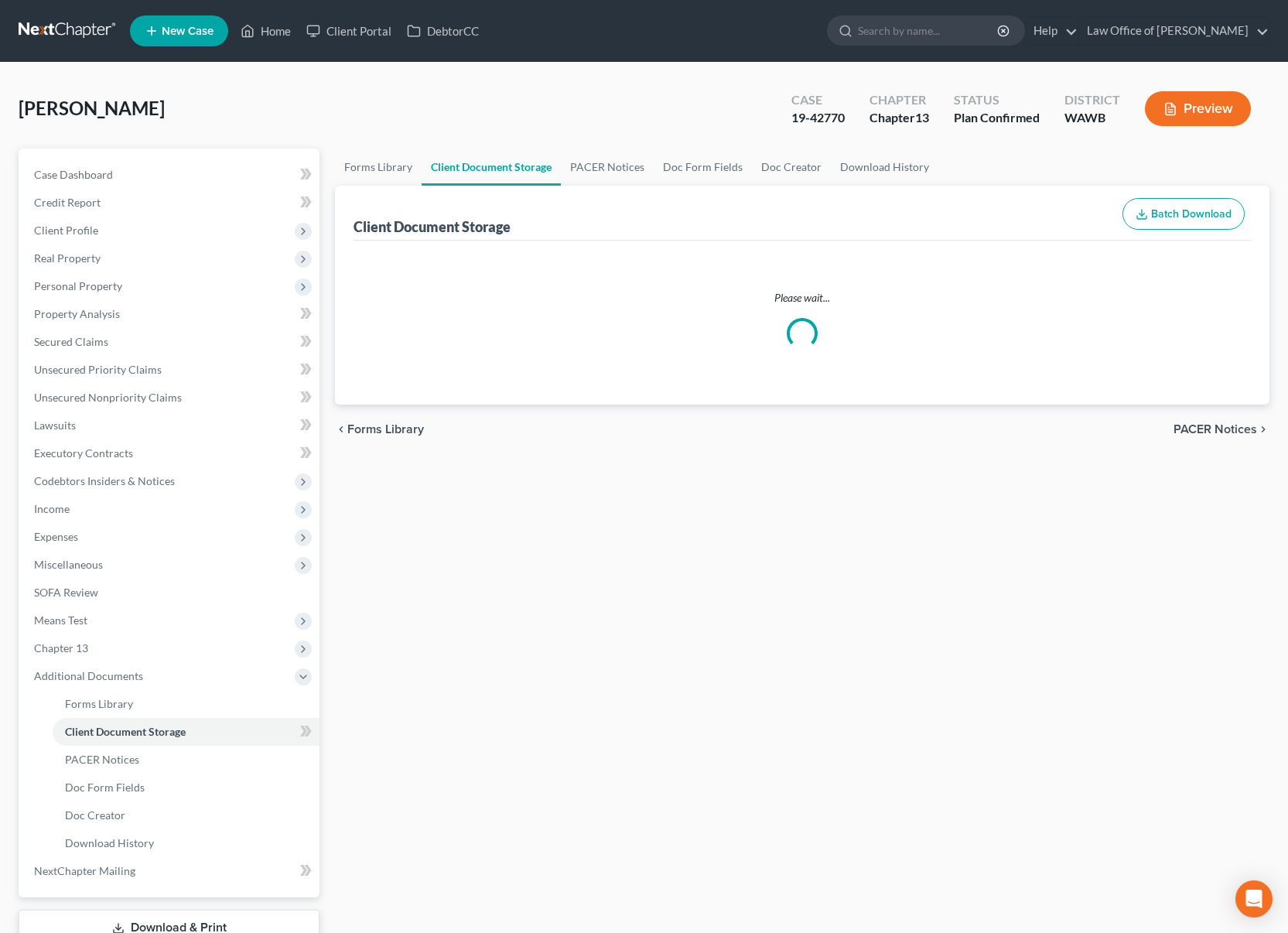
select select "0"
select select "3"
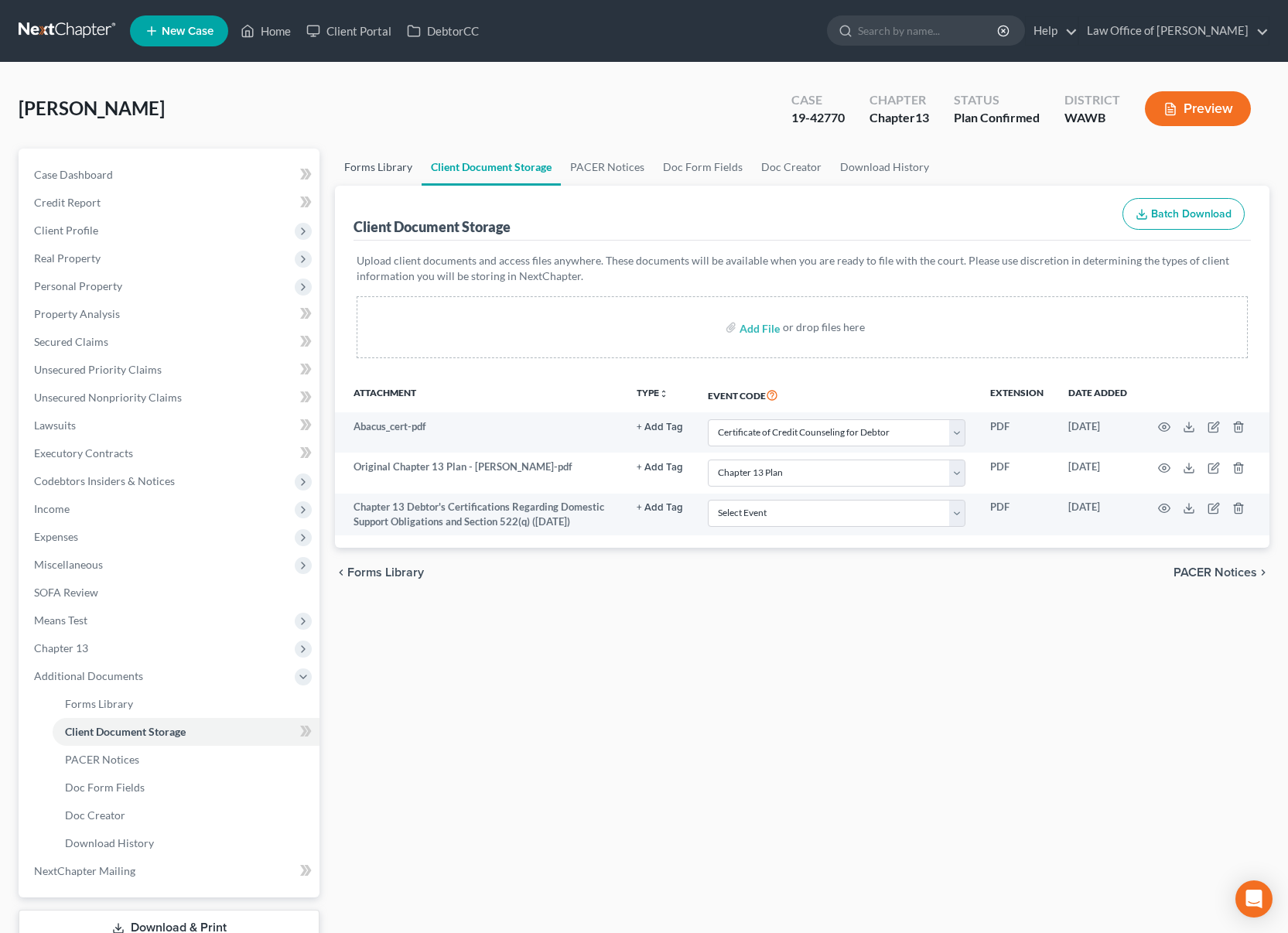
click at [380, 179] on link "Forms Library" at bounding box center [378, 166] width 87 height 37
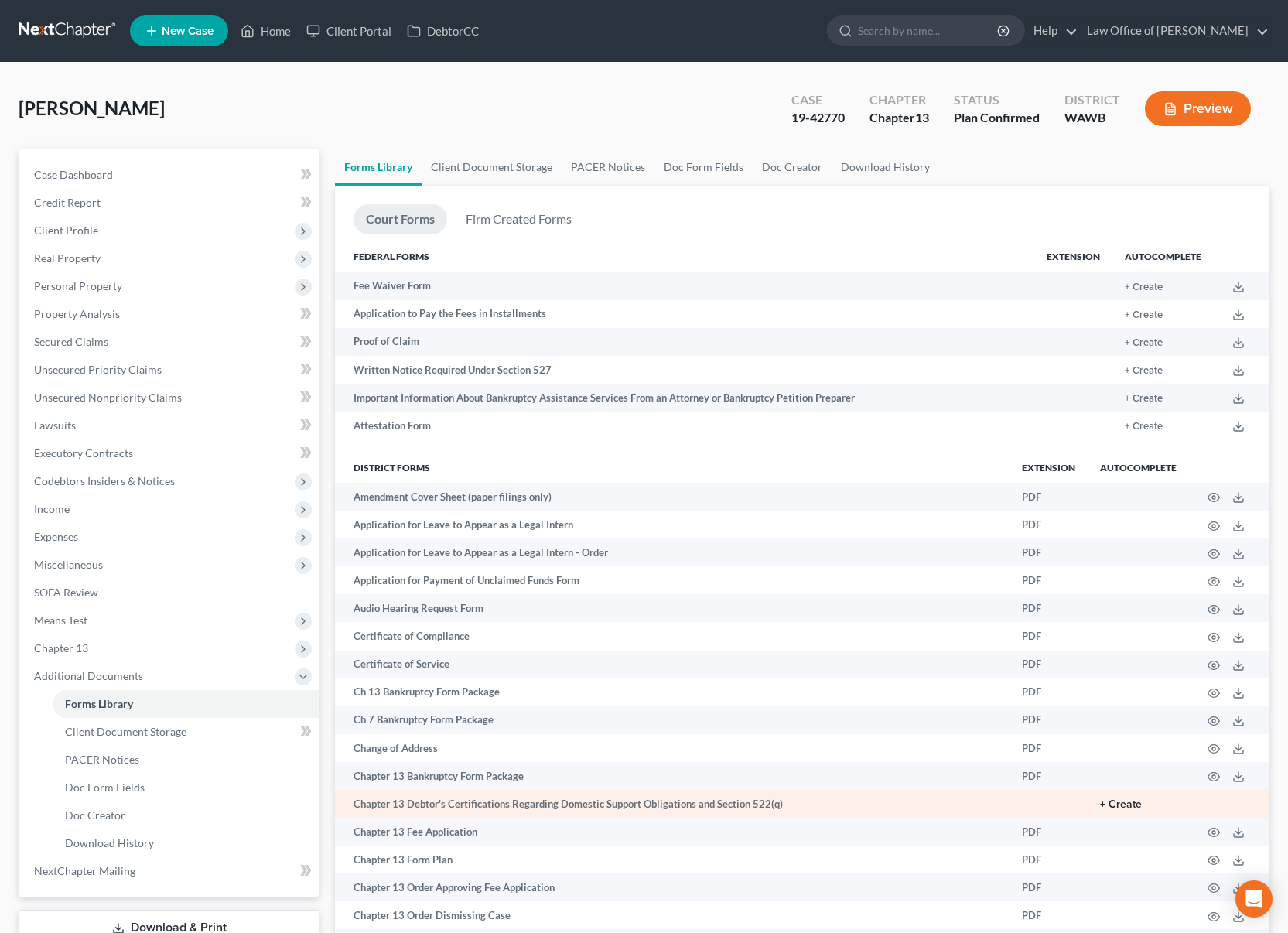
click at [1123, 800] on button "+ Create" at bounding box center [1121, 804] width 42 height 11
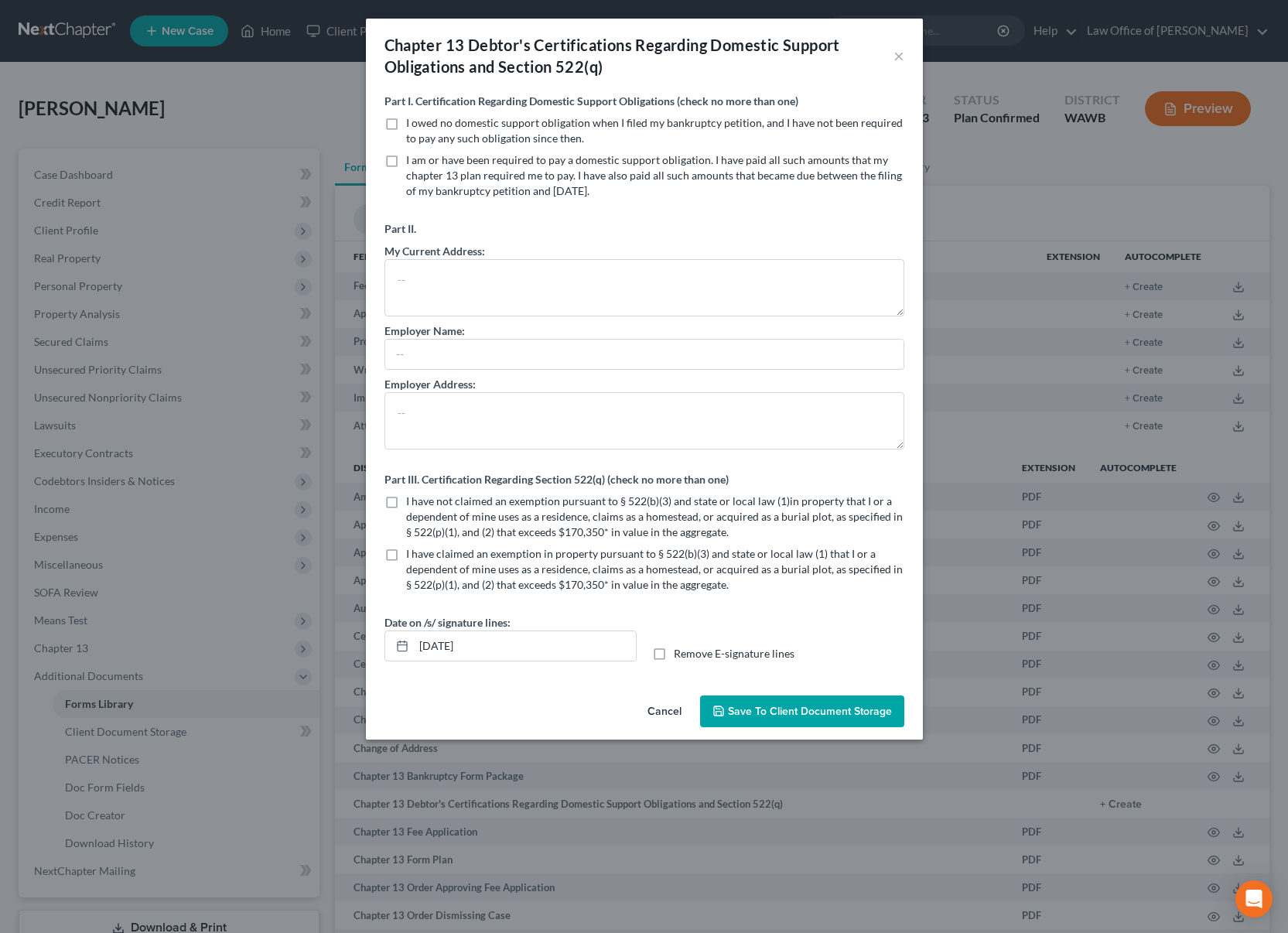
click at [406, 123] on label "I owed no domestic support obligation when I filed my bankruptcy petition, and …" at bounding box center [655, 131] width 498 height 31
click at [412, 123] on input "I owed no domestic support obligation when I filed my bankruptcy petition, and …" at bounding box center [417, 120] width 10 height 10
checkbox input "true"
click at [406, 505] on label "I have not claimed an exemption pursuant to § 522(b)(3) and state or local law …" at bounding box center [655, 517] width 498 height 46
click at [412, 503] on input "I have not claimed an exemption pursuant to § 522(b)(3) and state or local law …" at bounding box center [417, 498] width 10 height 10
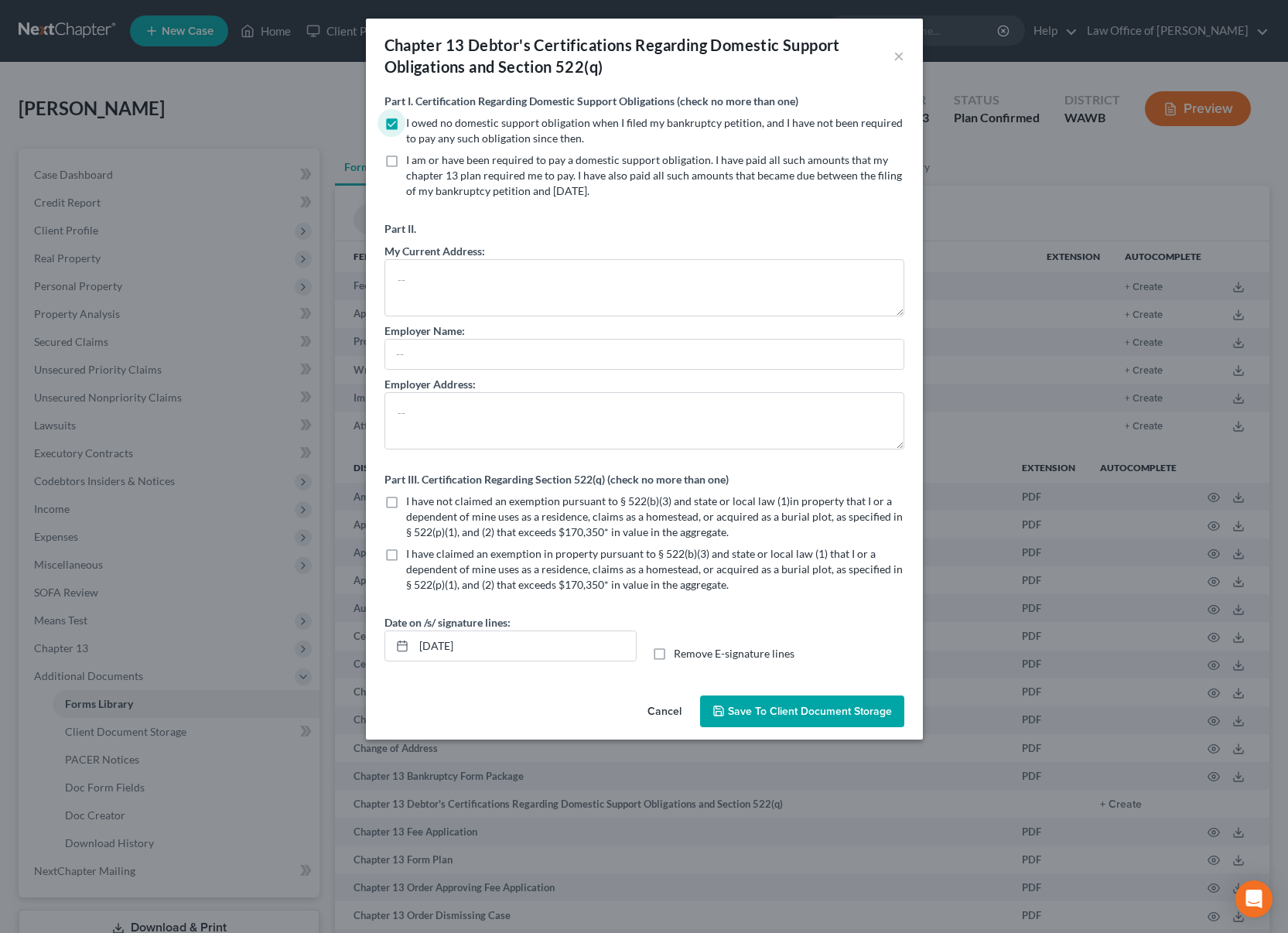
checkbox input "true"
click at [785, 711] on span "Save to Client Document Storage" at bounding box center [809, 711] width 164 height 14
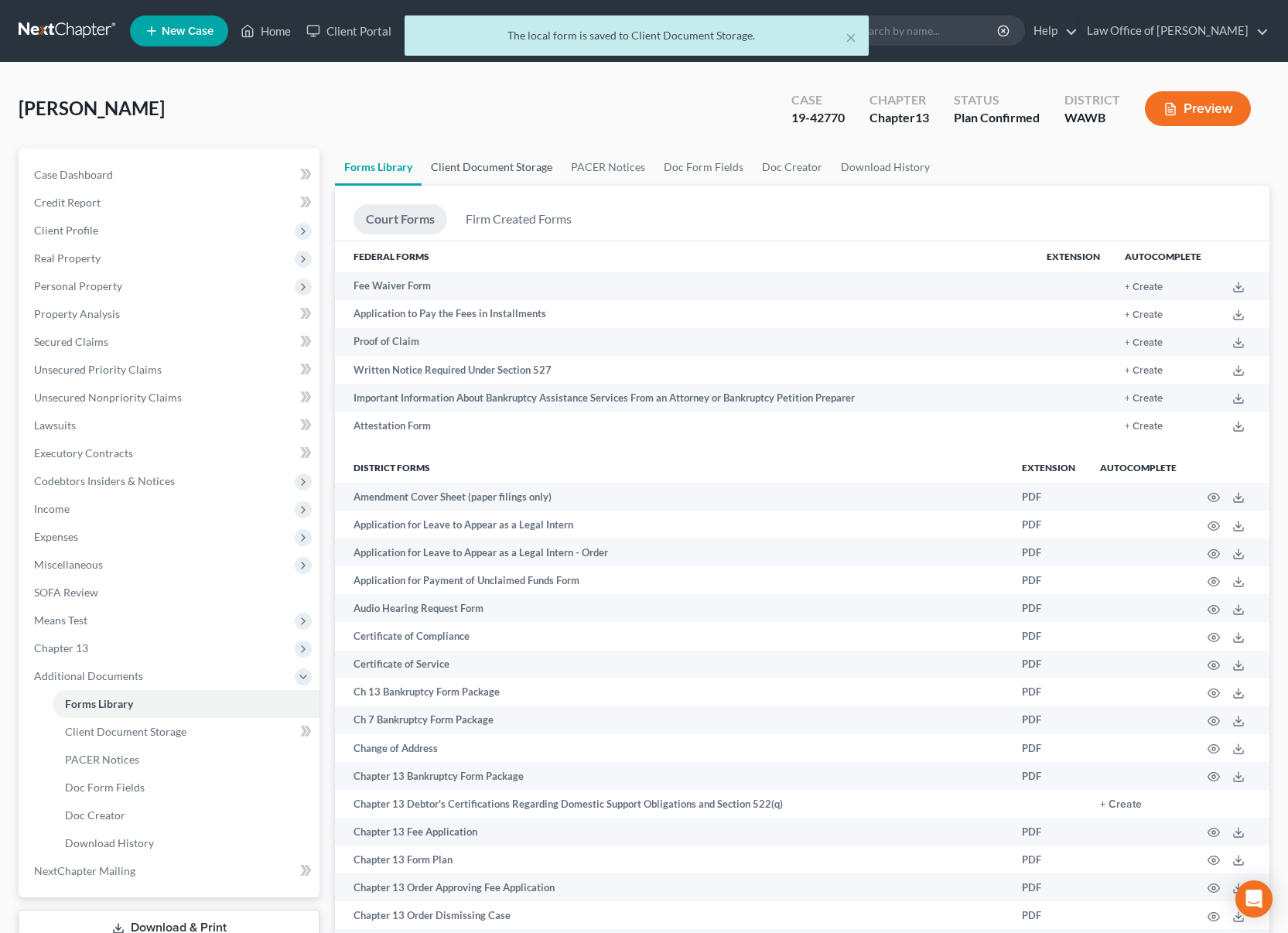
click at [501, 155] on link "Client Document Storage" at bounding box center [492, 166] width 140 height 37
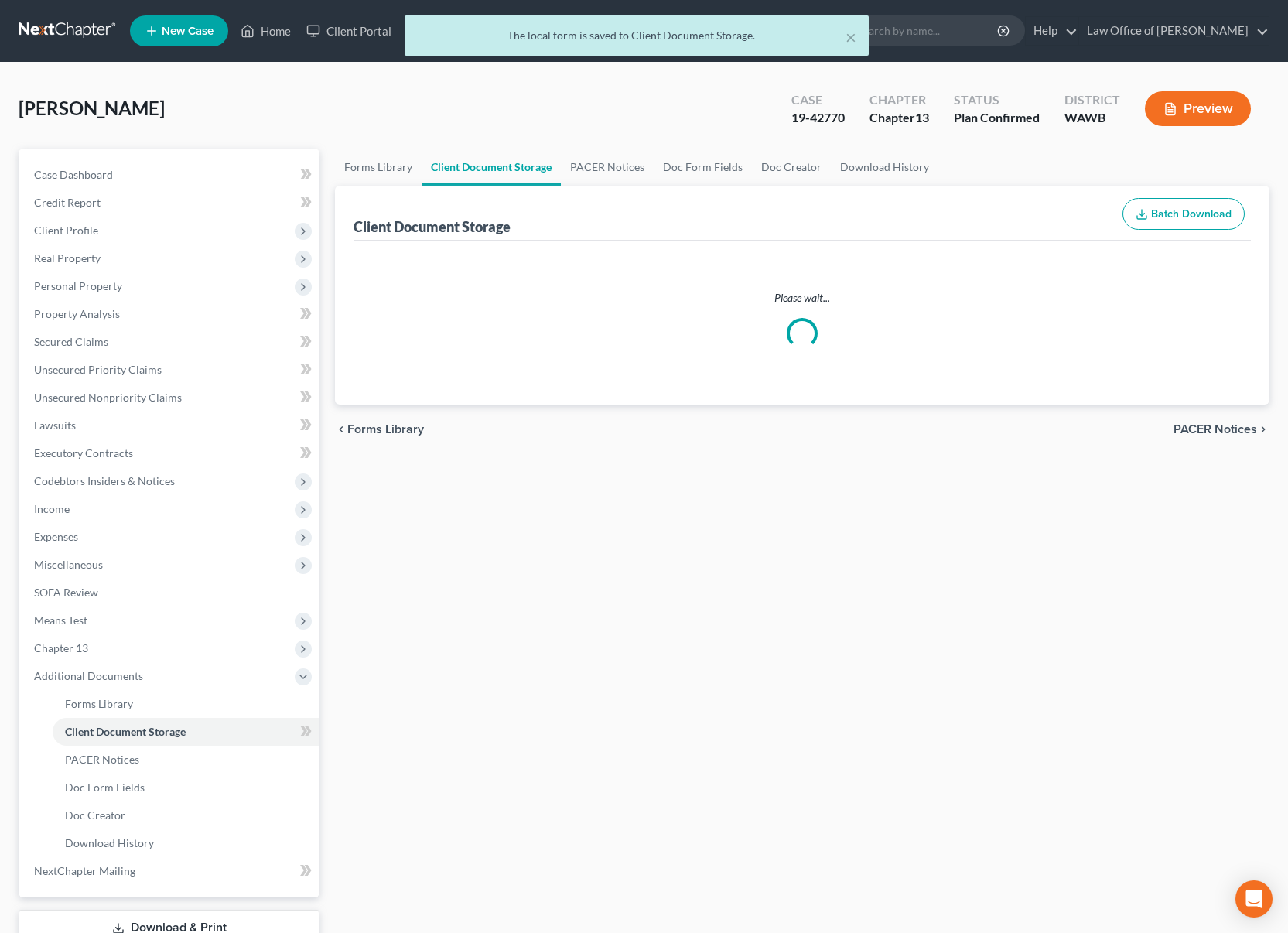
select select "0"
select select "3"
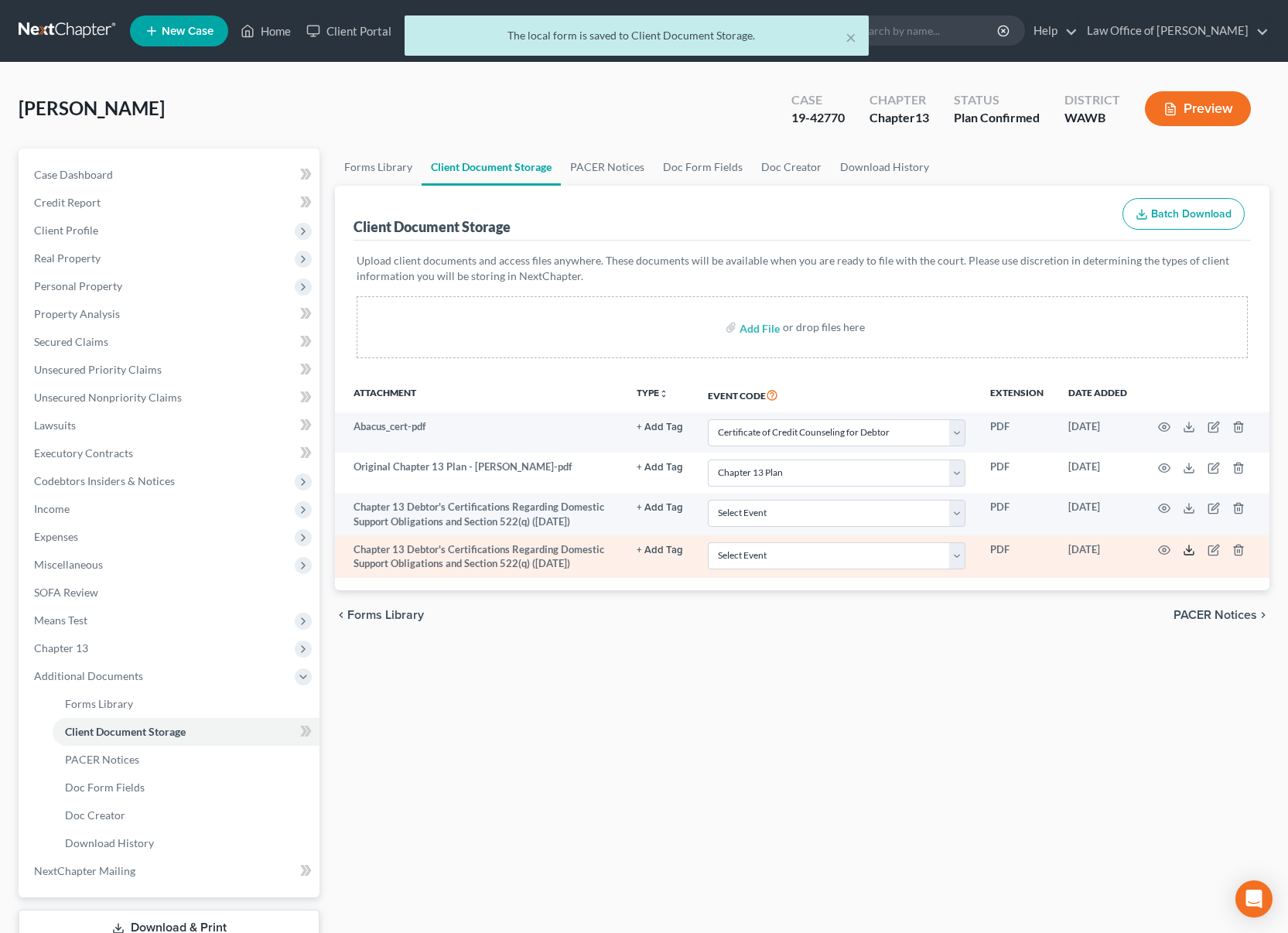
click at [1190, 552] on icon at bounding box center [1188, 550] width 13 height 13
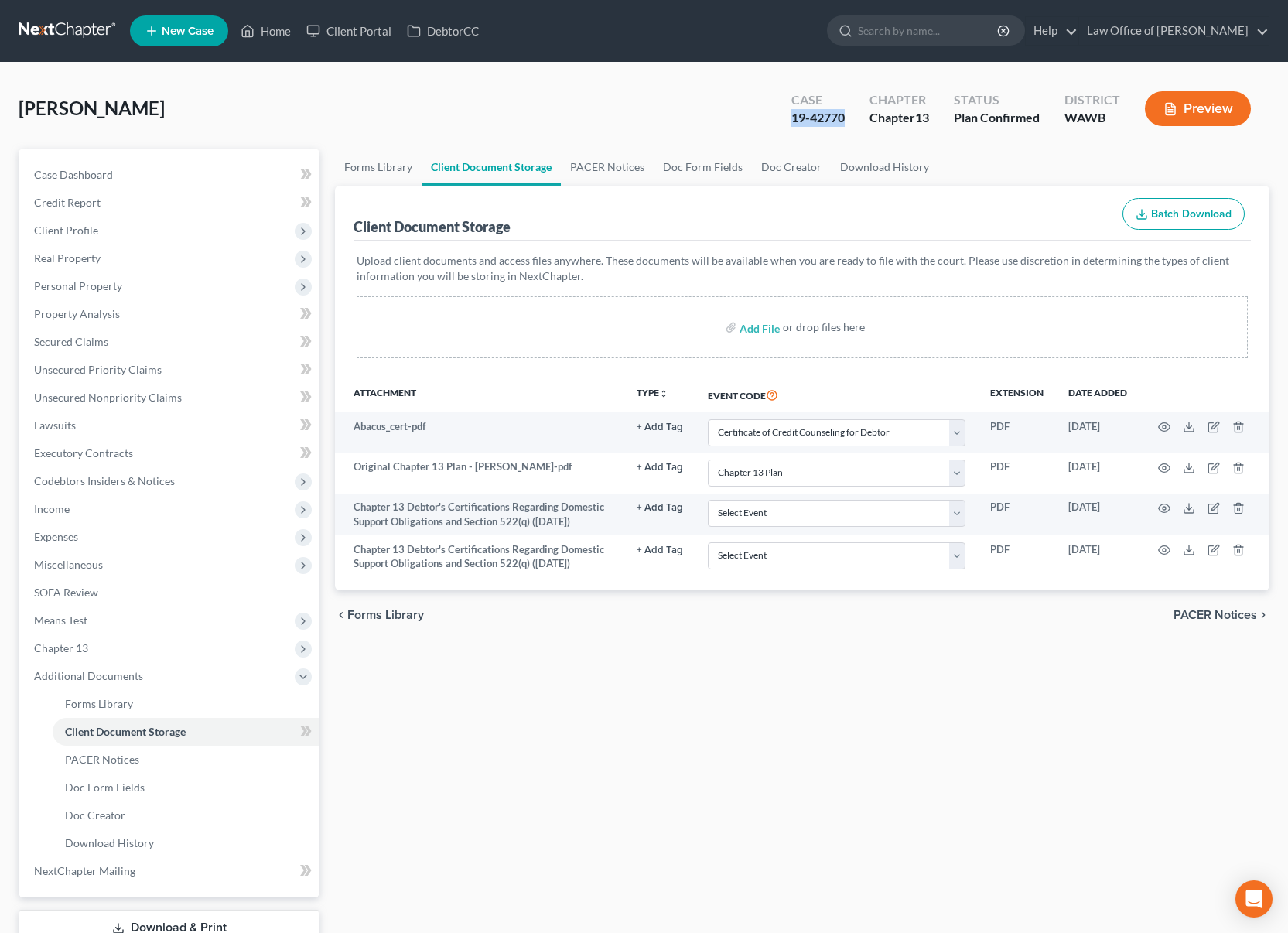
drag, startPoint x: 847, startPoint y: 114, endPoint x: 782, endPoint y: 110, distance: 65.1
click at [782, 112] on div "Case 19-42770" at bounding box center [818, 109] width 78 height 45
copy div "19-42770"
